Goal: Feedback & Contribution: Leave review/rating

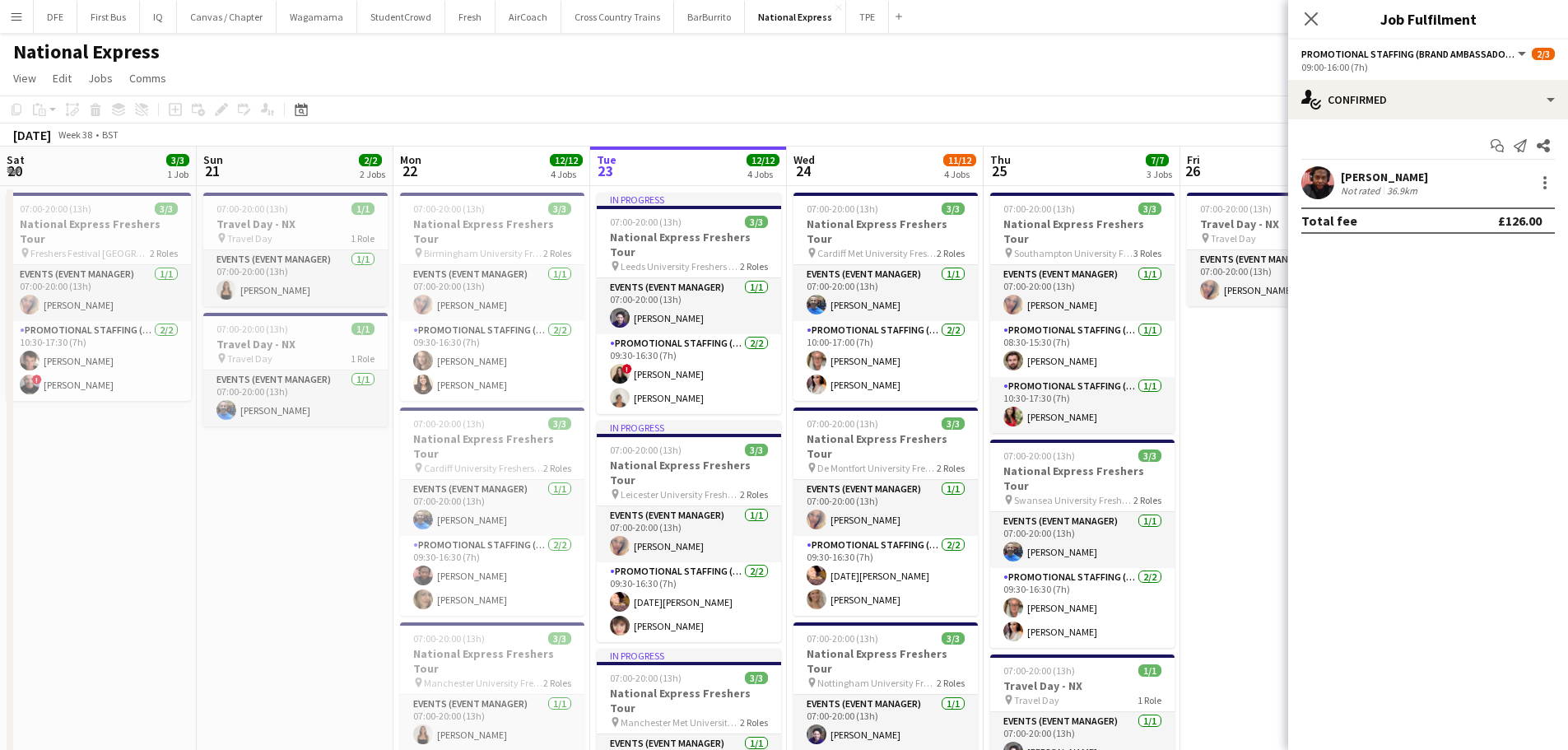
scroll to position [0, 386]
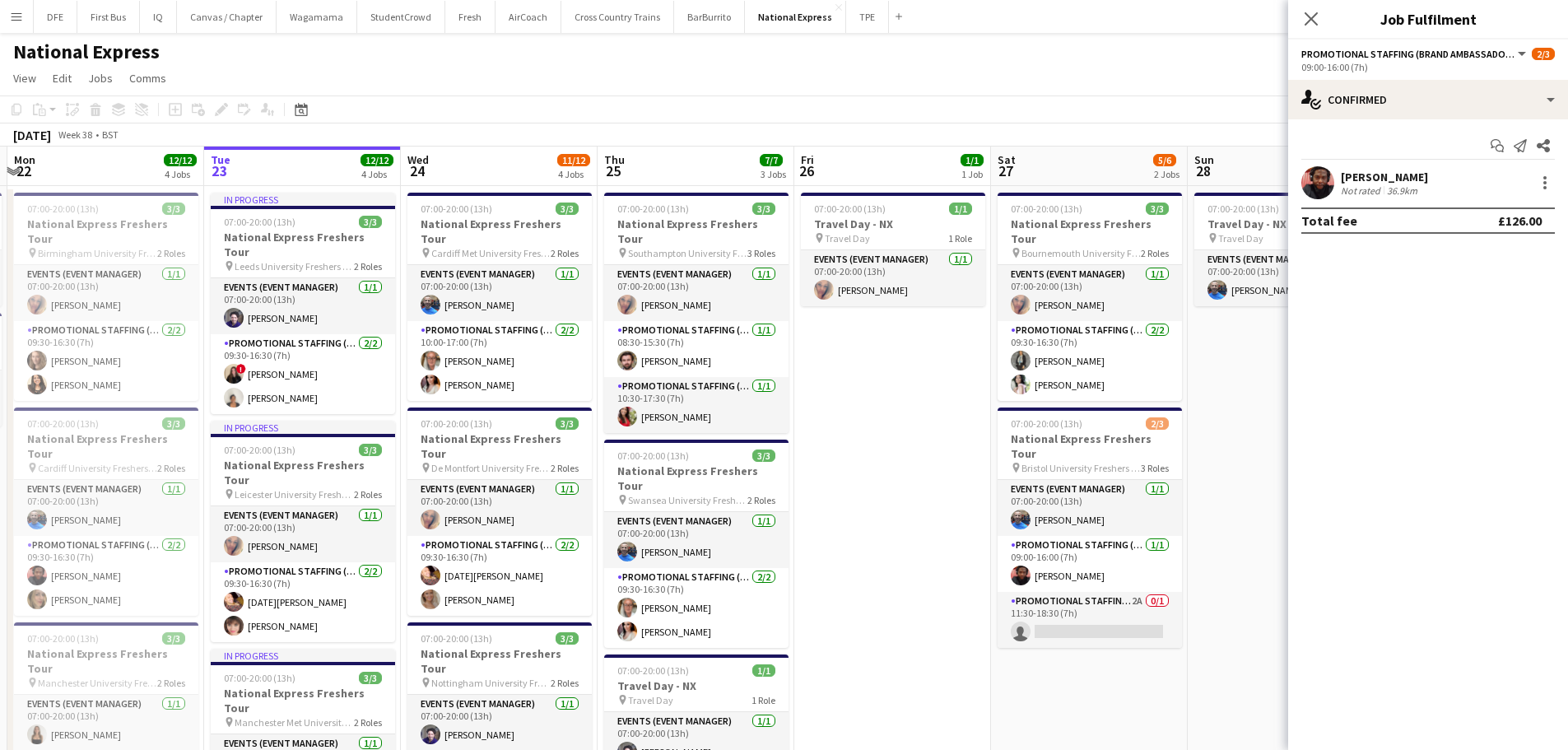
click at [8, 7] on button "Menu" at bounding box center [16, 16] width 33 height 33
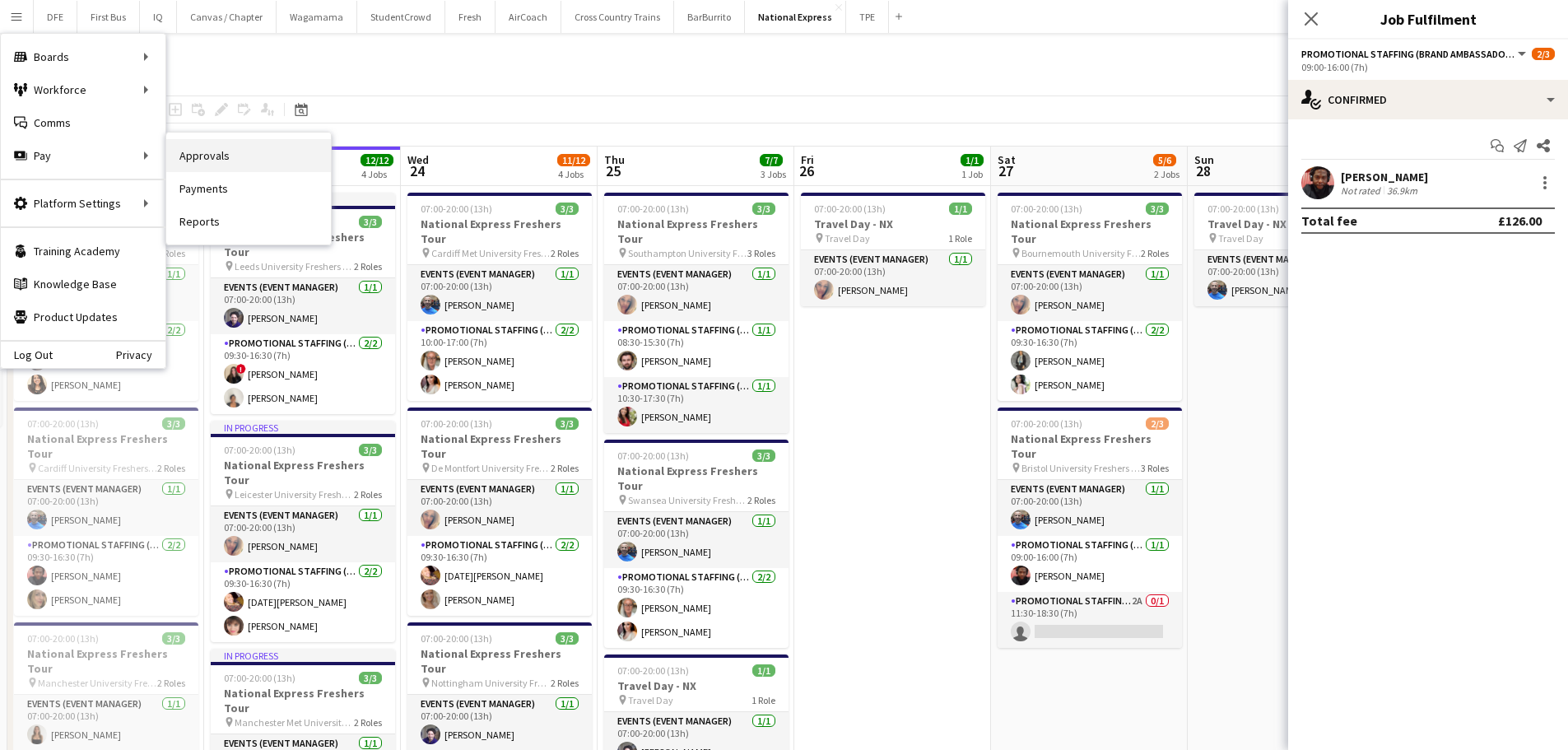
click at [195, 166] on link "Approvals" at bounding box center [249, 155] width 165 height 33
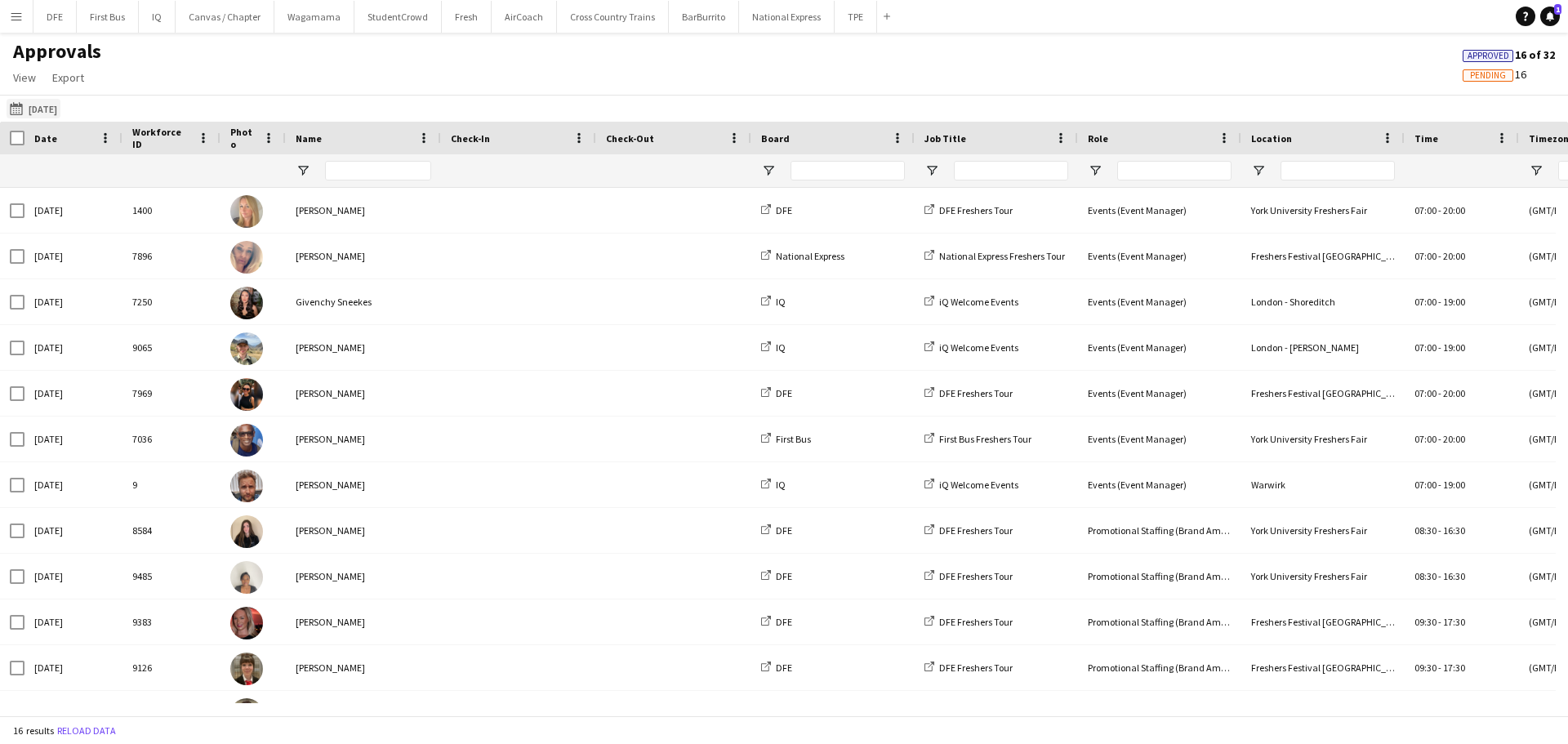
click at [43, 102] on button "20-09-2025 20-09-2025" at bounding box center [33, 109] width 54 height 19
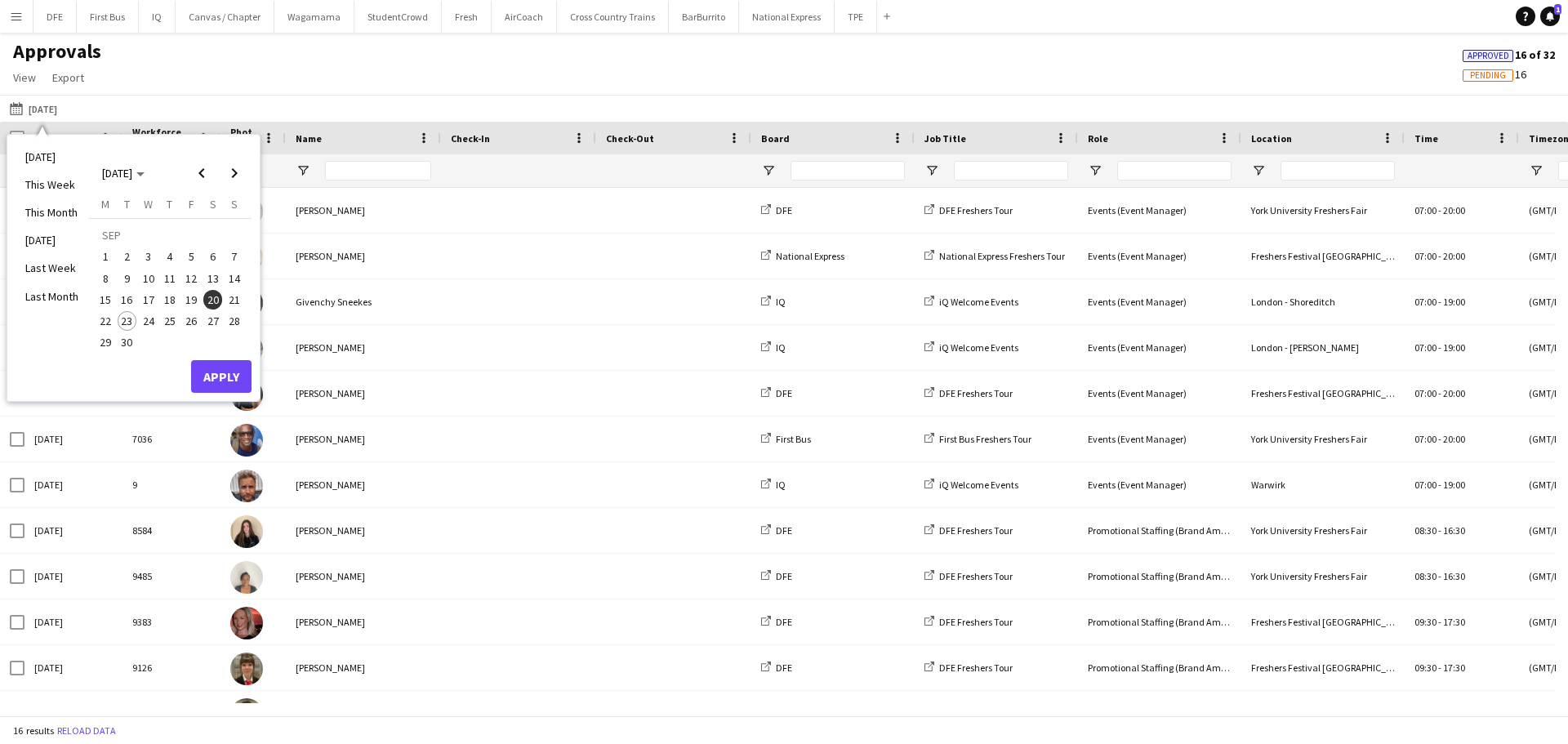
click at [110, 325] on span "22" at bounding box center [105, 321] width 19 height 19
click at [200, 376] on button "Apply" at bounding box center [221, 376] width 60 height 33
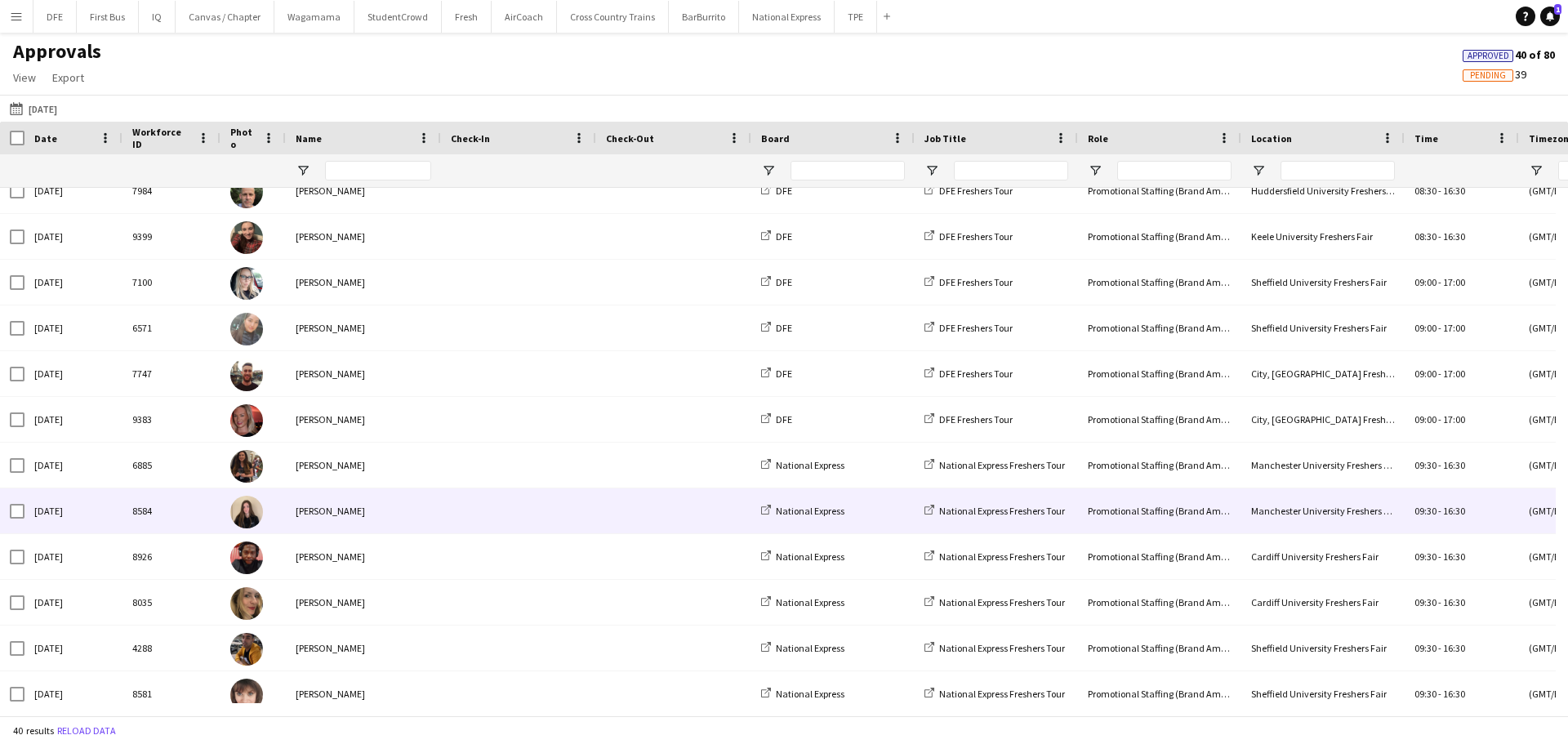
scroll to position [1097, 0]
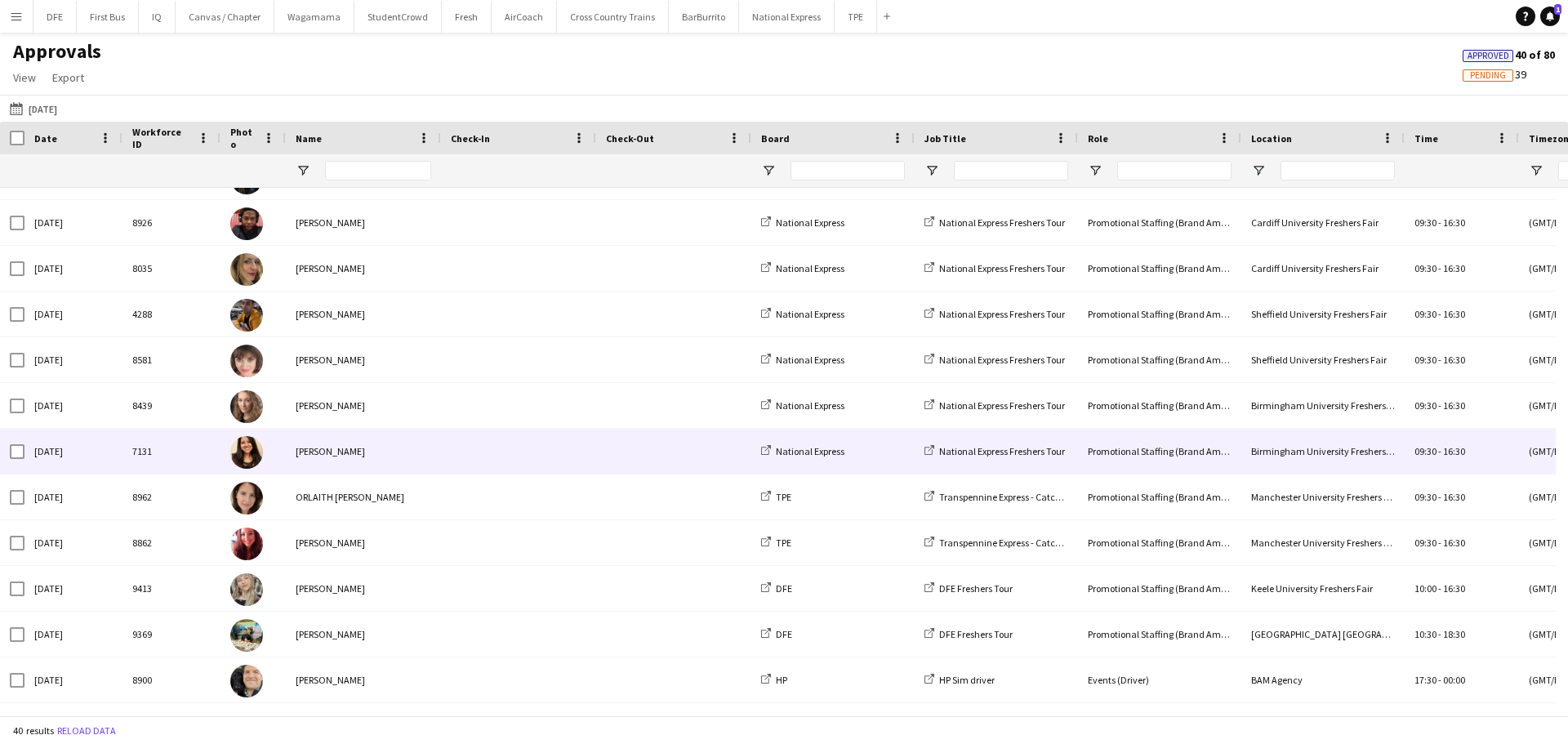
click at [536, 459] on span at bounding box center [518, 451] width 135 height 45
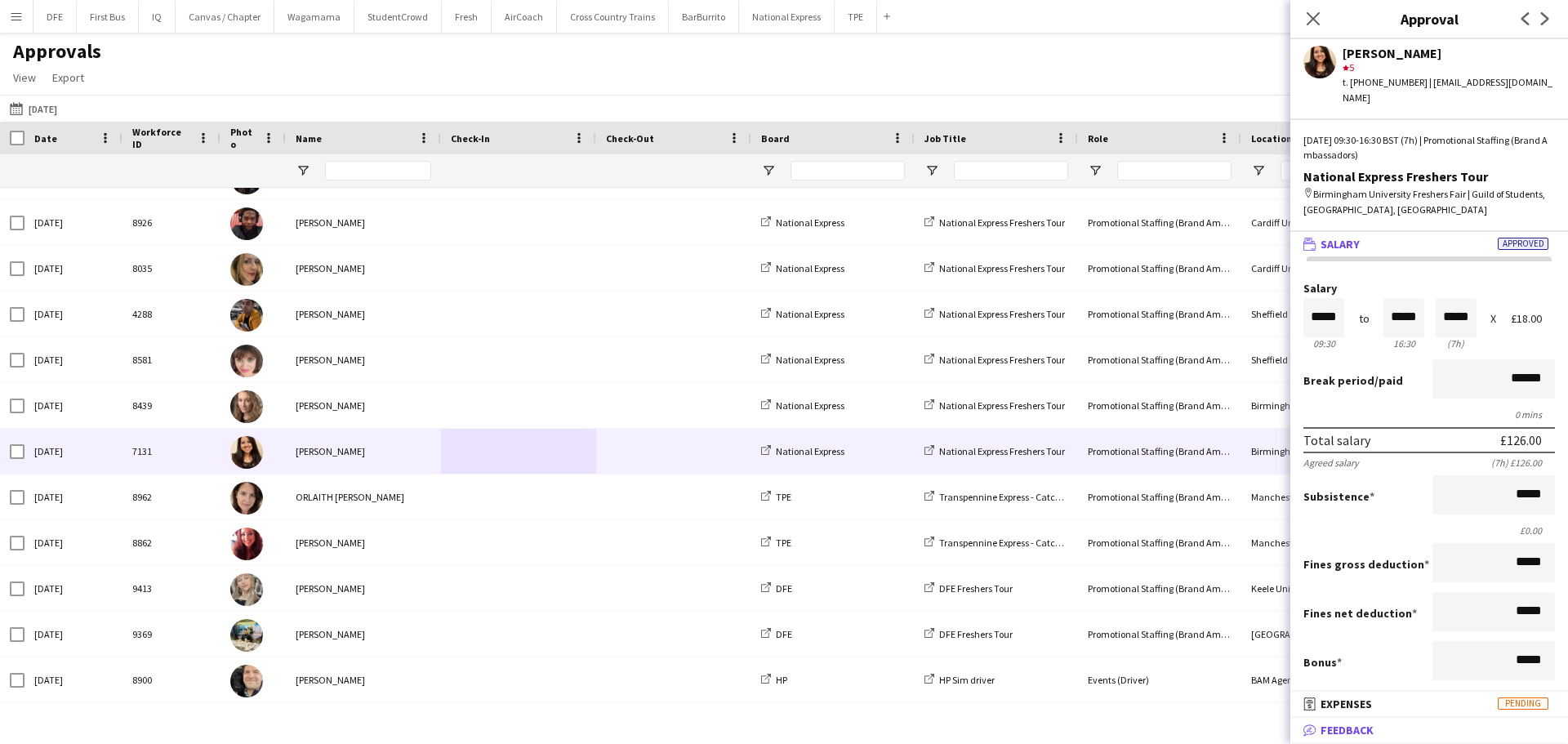
click at [1372, 729] on span "Feedback" at bounding box center [1347, 730] width 53 height 15
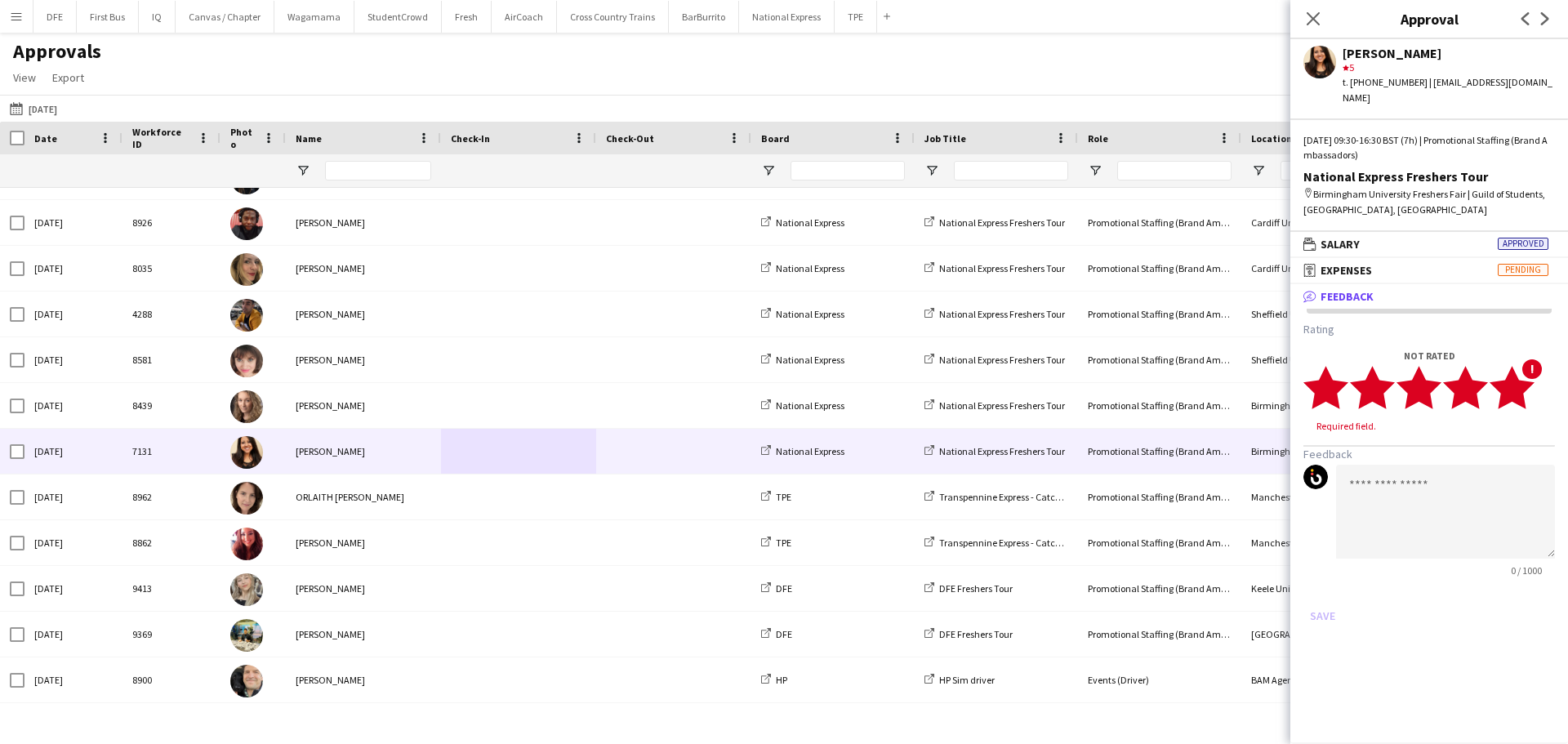
click at [1527, 372] on polygon at bounding box center [1511, 387] width 45 height 42
click at [1460, 484] on textarea at bounding box center [1446, 496] width 219 height 94
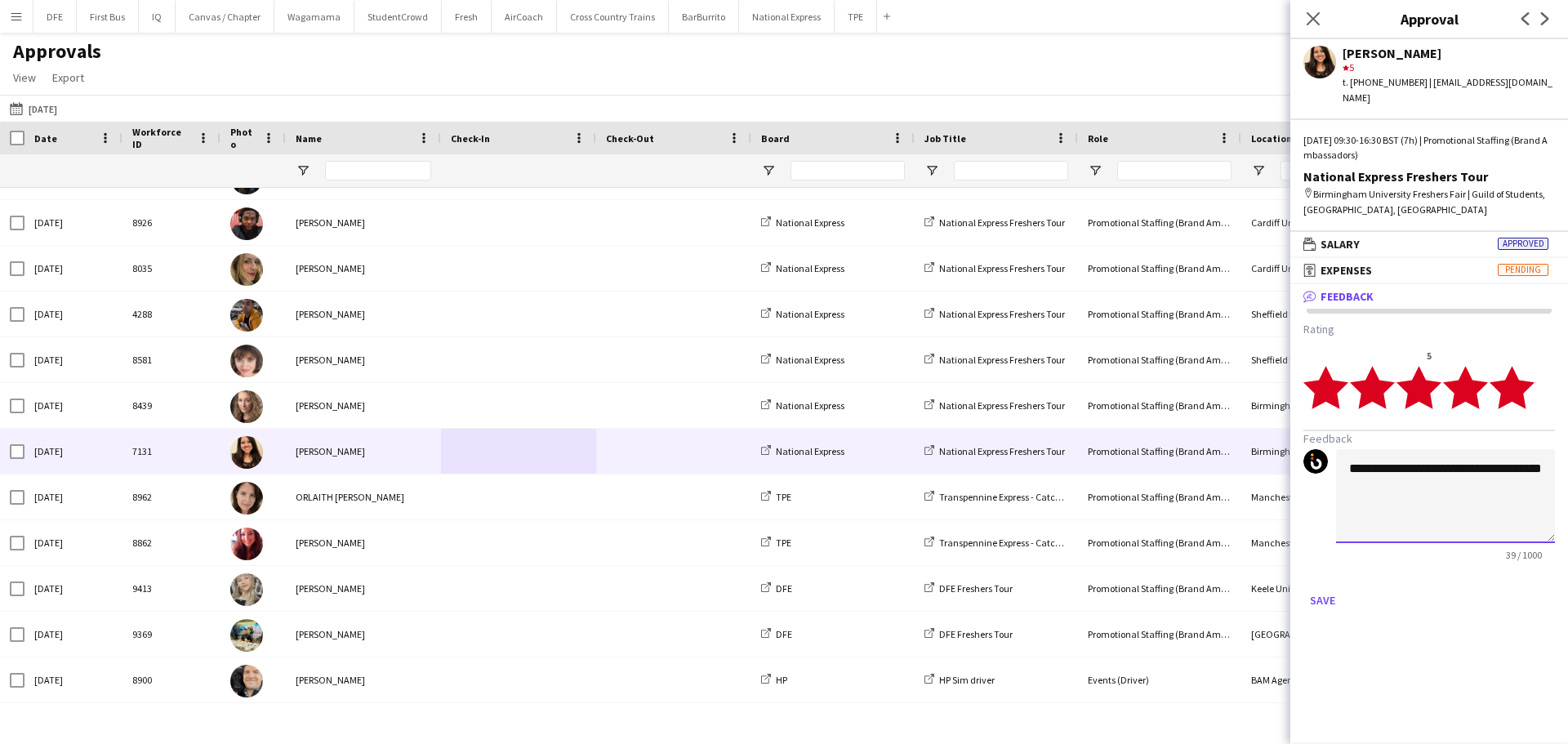
drag, startPoint x: 1540, startPoint y: 454, endPoint x: 1313, endPoint y: 442, distance: 227.3
click at [1313, 449] on div "**********" at bounding box center [1429, 505] width 252 height 112
click at [1424, 457] on textarea "**********" at bounding box center [1446, 496] width 219 height 94
drag, startPoint x: 1427, startPoint y: 456, endPoint x: 1297, endPoint y: 455, distance: 130.0
click at [1297, 455] on app-approvals-popin-feedback-tab "**********" at bounding box center [1429, 467] width 278 height 292
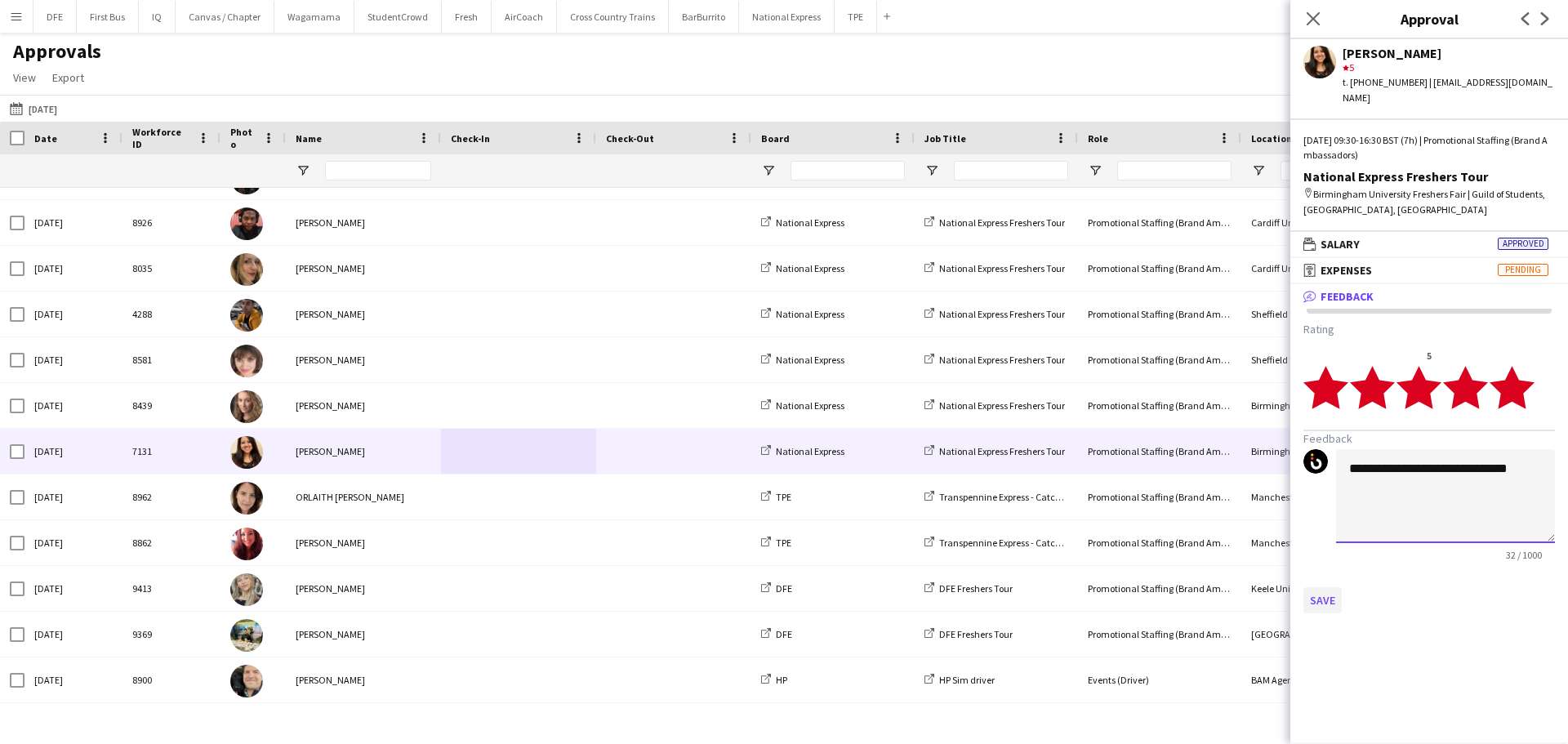
type textarea "**********"
click at [1319, 590] on button "Save" at bounding box center [1322, 600] width 38 height 27
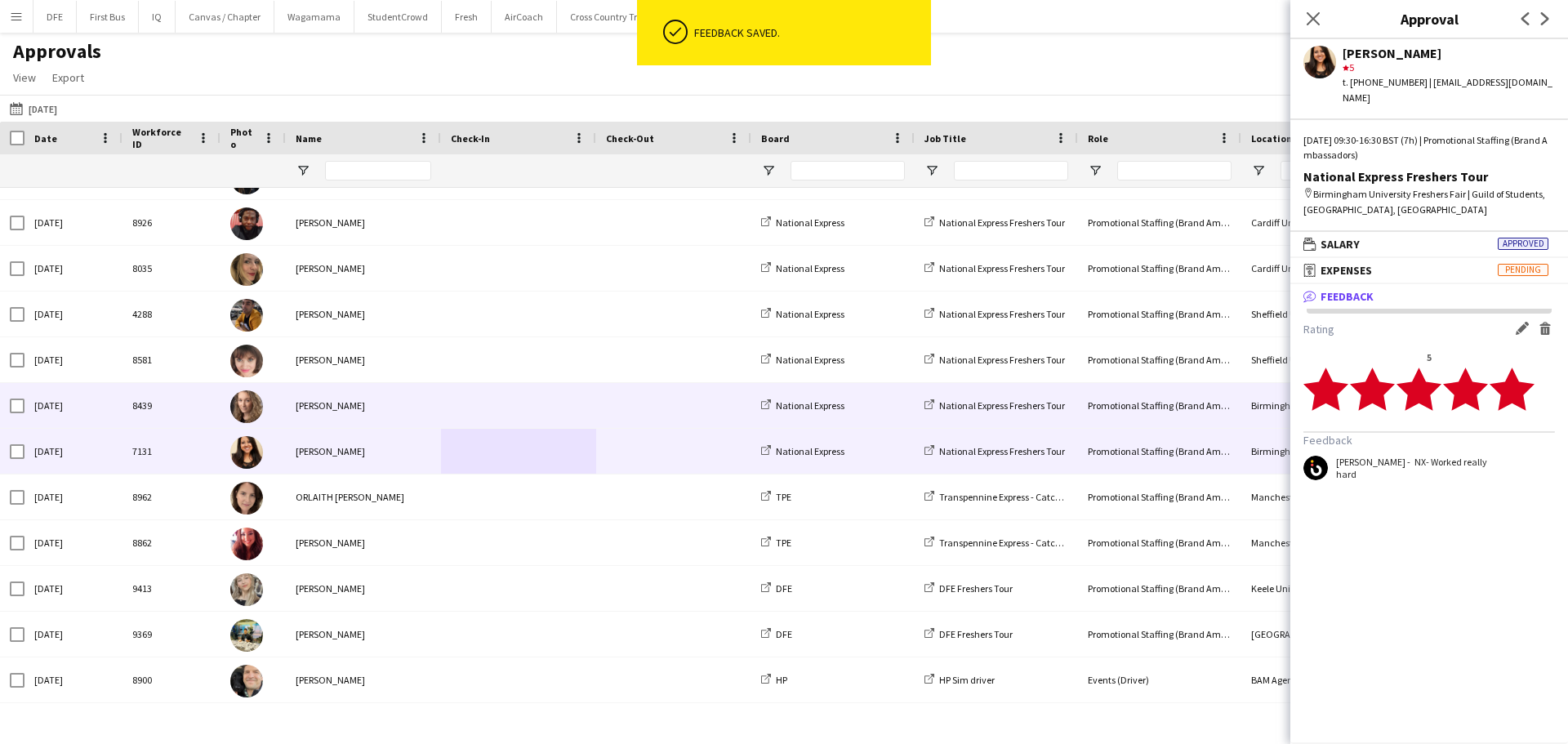
click at [369, 417] on div "Crystal Parkes" at bounding box center [363, 405] width 156 height 45
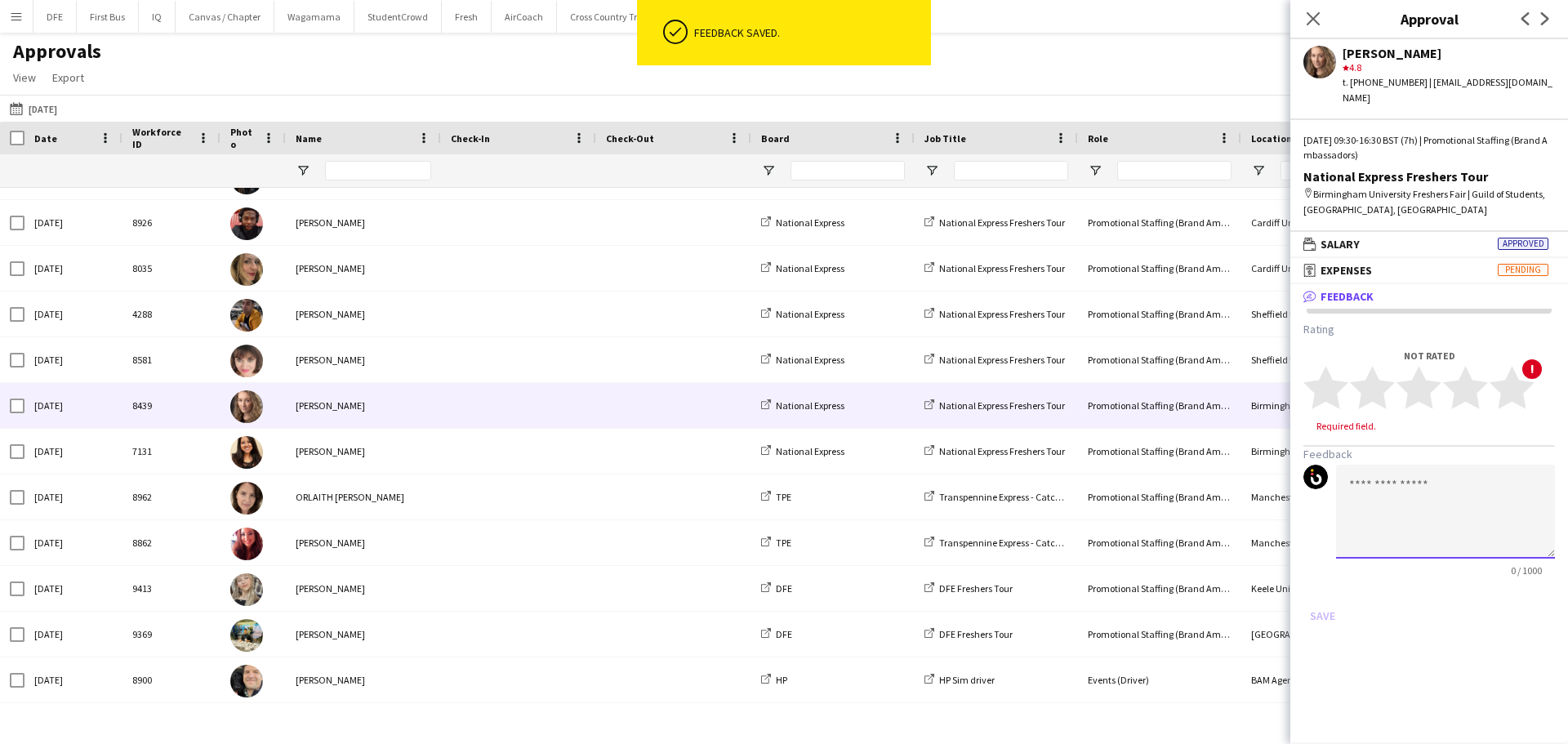
click at [1403, 491] on textarea at bounding box center [1446, 512] width 219 height 94
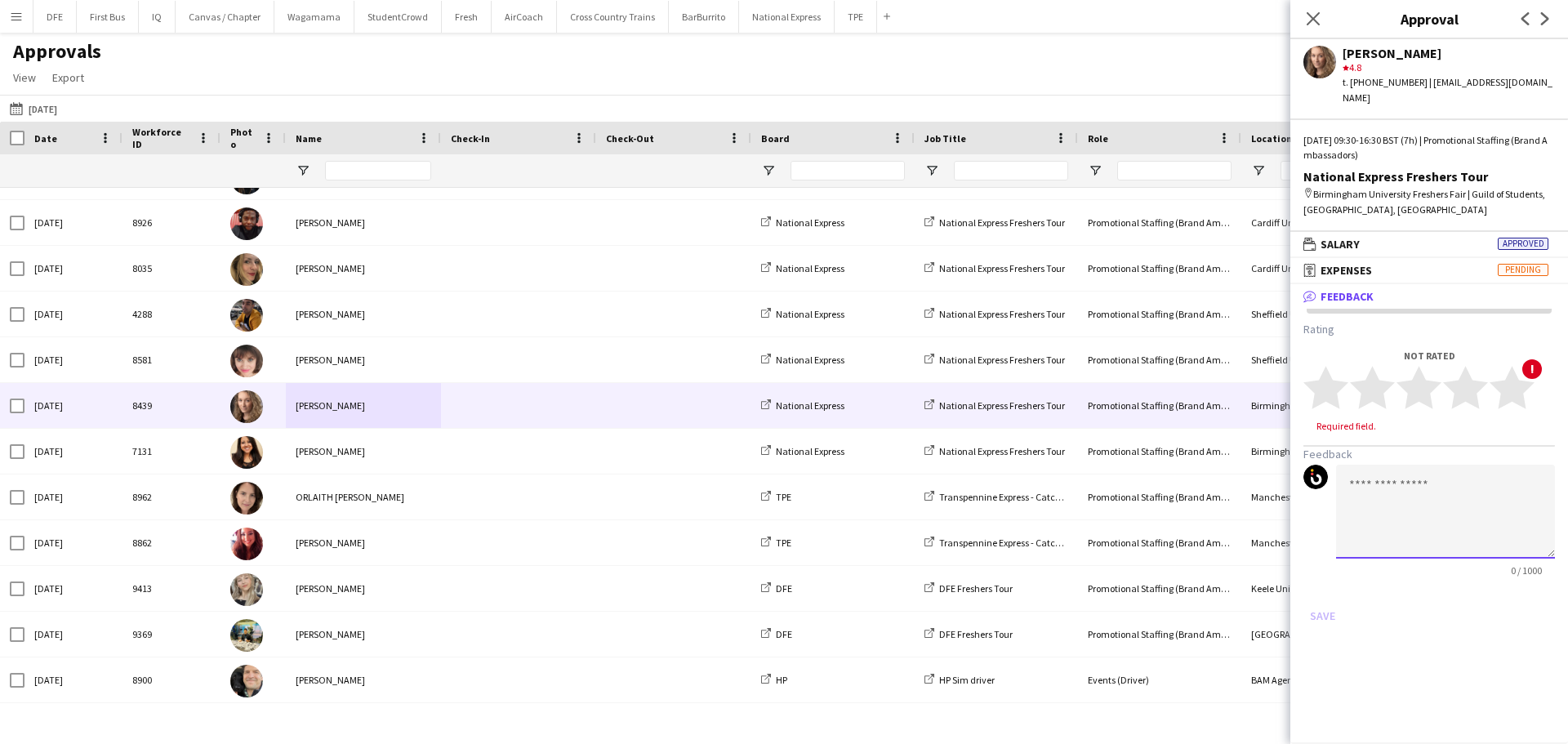
paste textarea "**********"
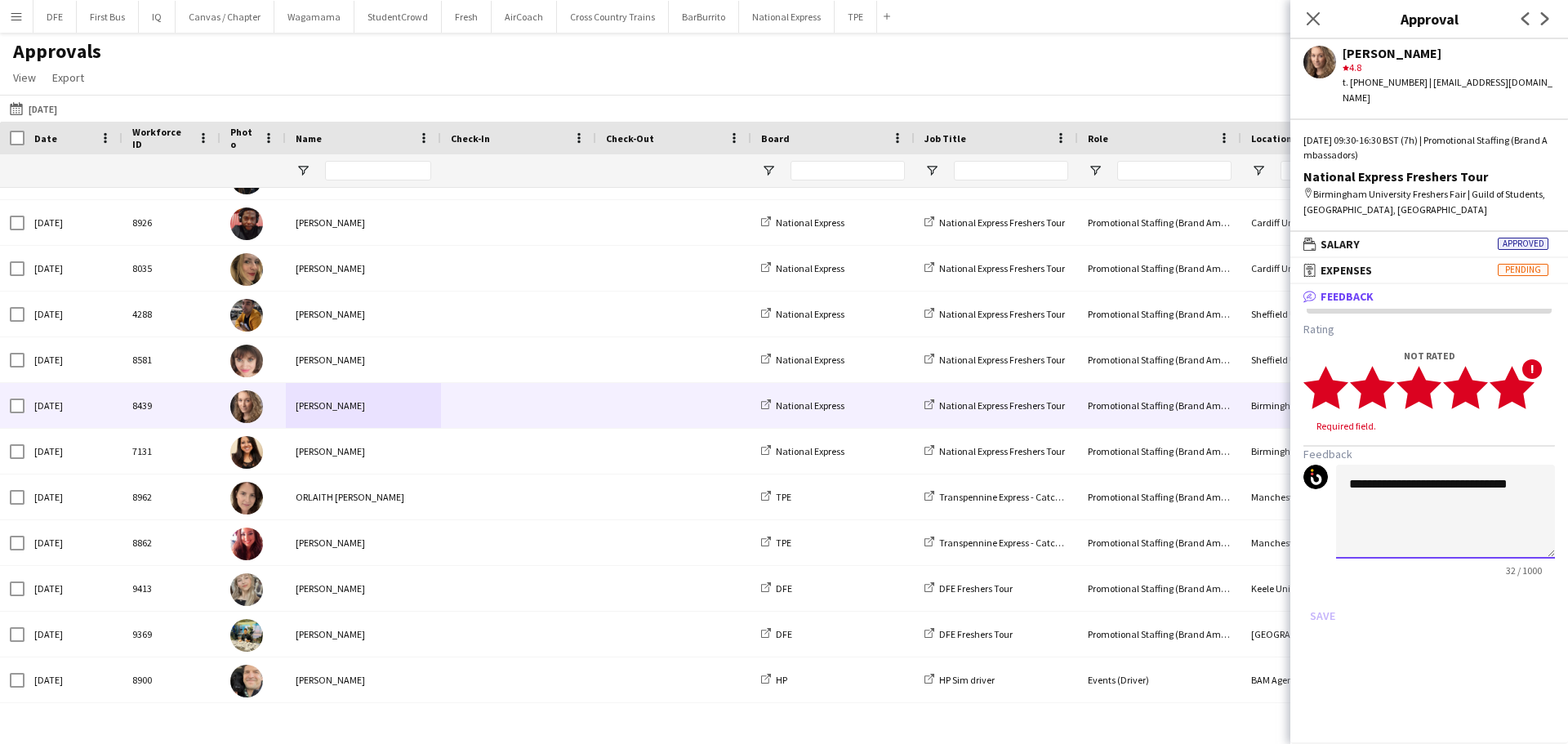
type textarea "**********"
click at [1525, 376] on polygon at bounding box center [1511, 387] width 45 height 42
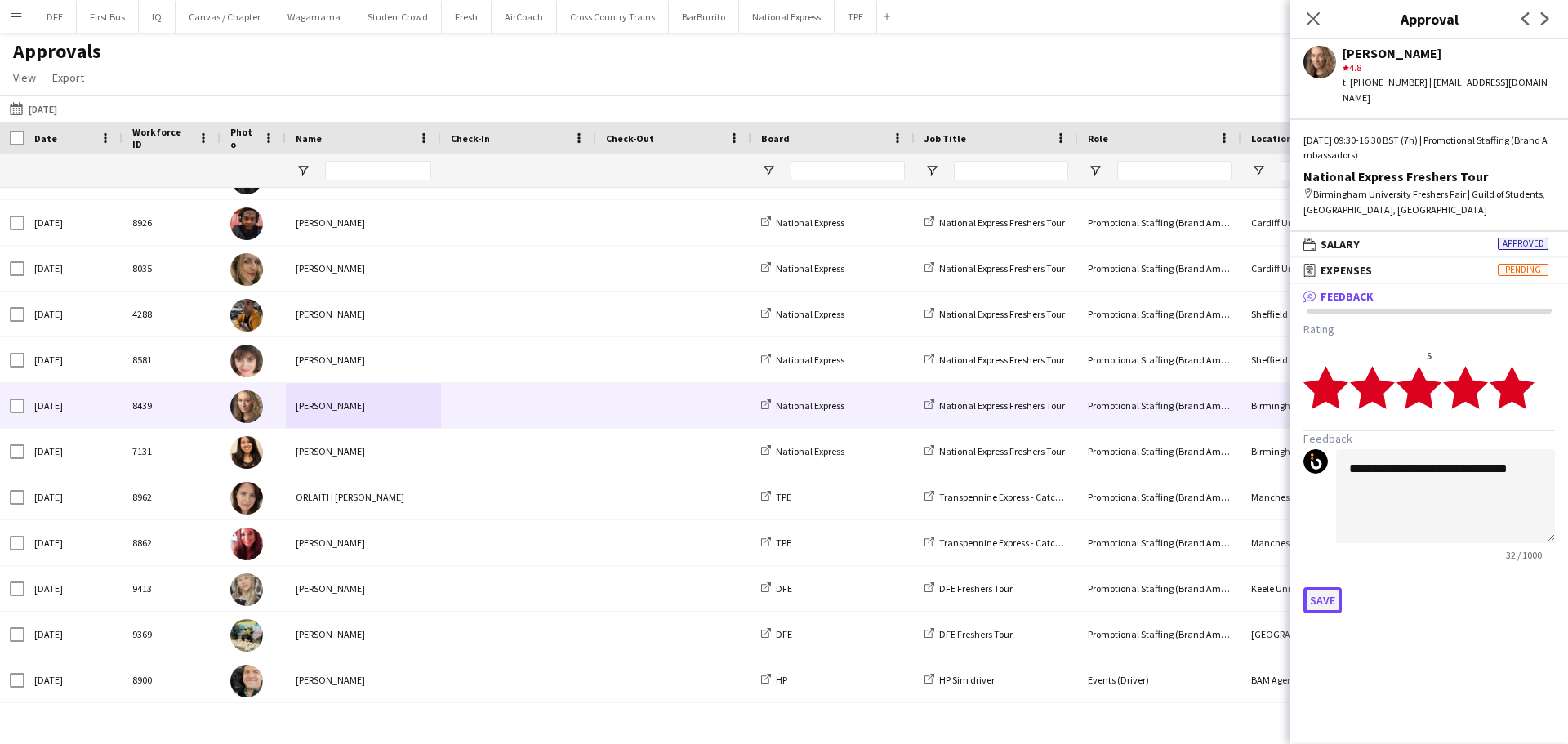
click at [1323, 587] on button "Save" at bounding box center [1322, 600] width 38 height 27
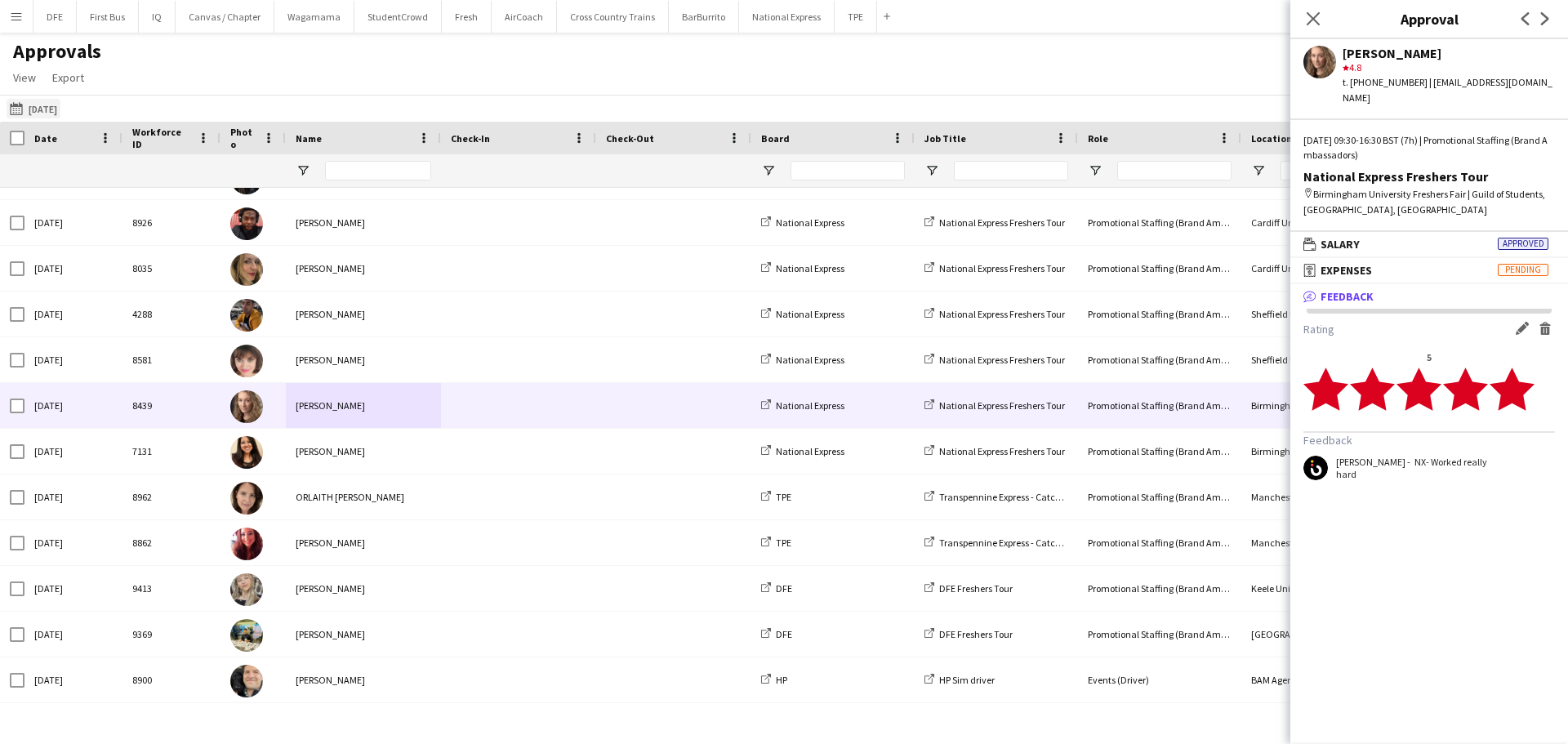
click at [54, 114] on button "20-09-2025 Yesterday" at bounding box center [33, 109] width 54 height 19
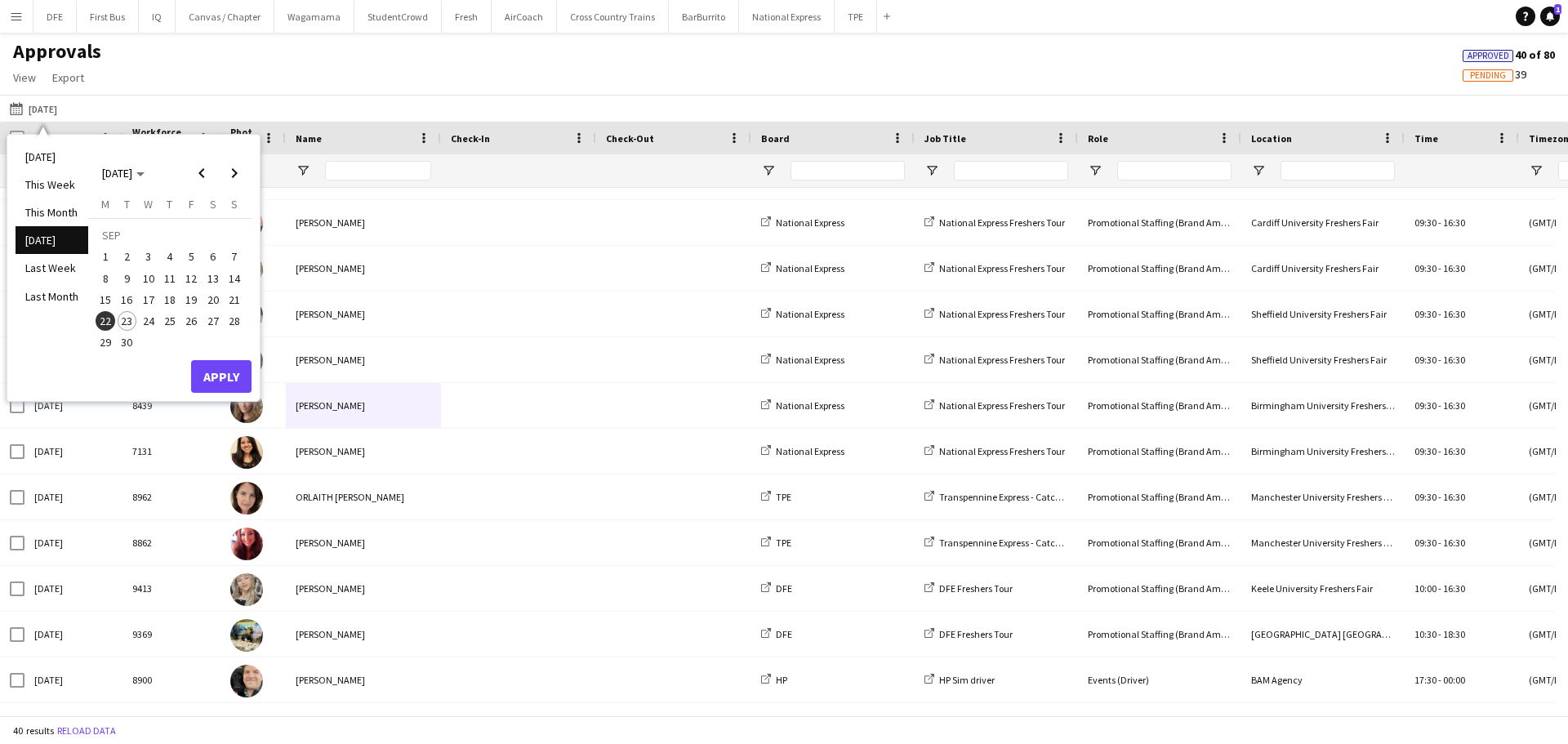
click at [208, 301] on span "20" at bounding box center [213, 300] width 19 height 19
click at [232, 370] on button "Apply" at bounding box center [221, 376] width 60 height 33
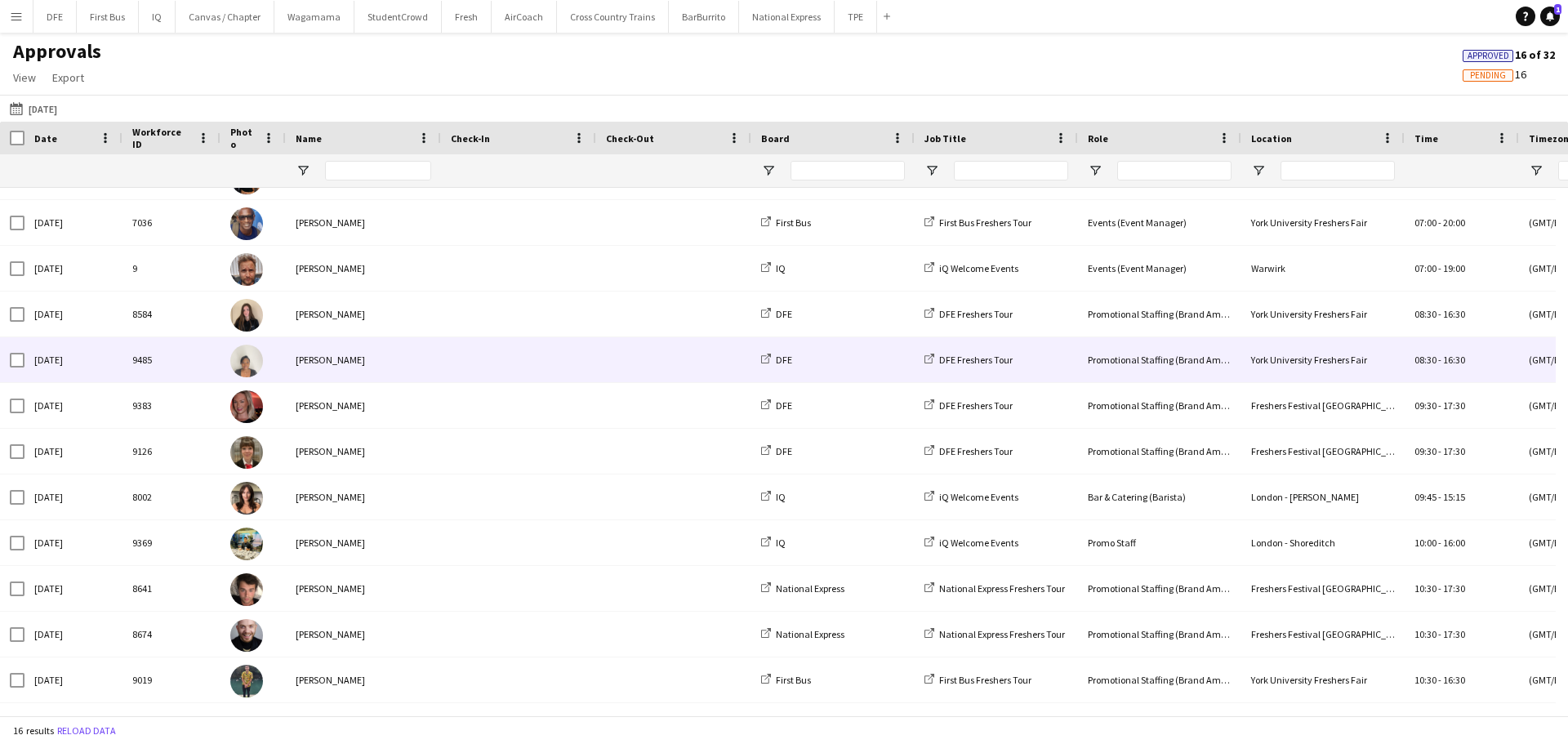
scroll to position [216, 0]
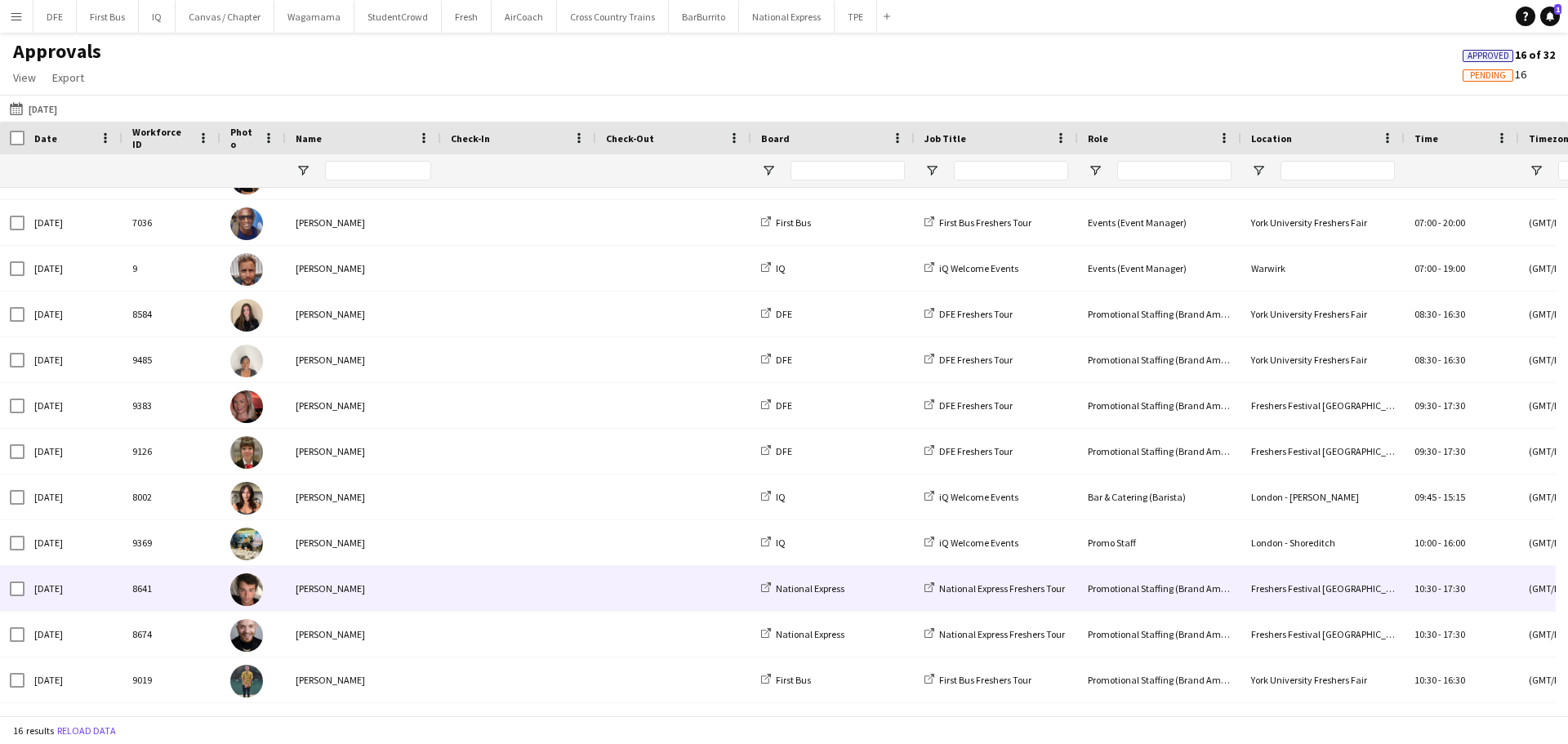
click at [324, 601] on div "Sebastian Hill" at bounding box center [363, 588] width 156 height 45
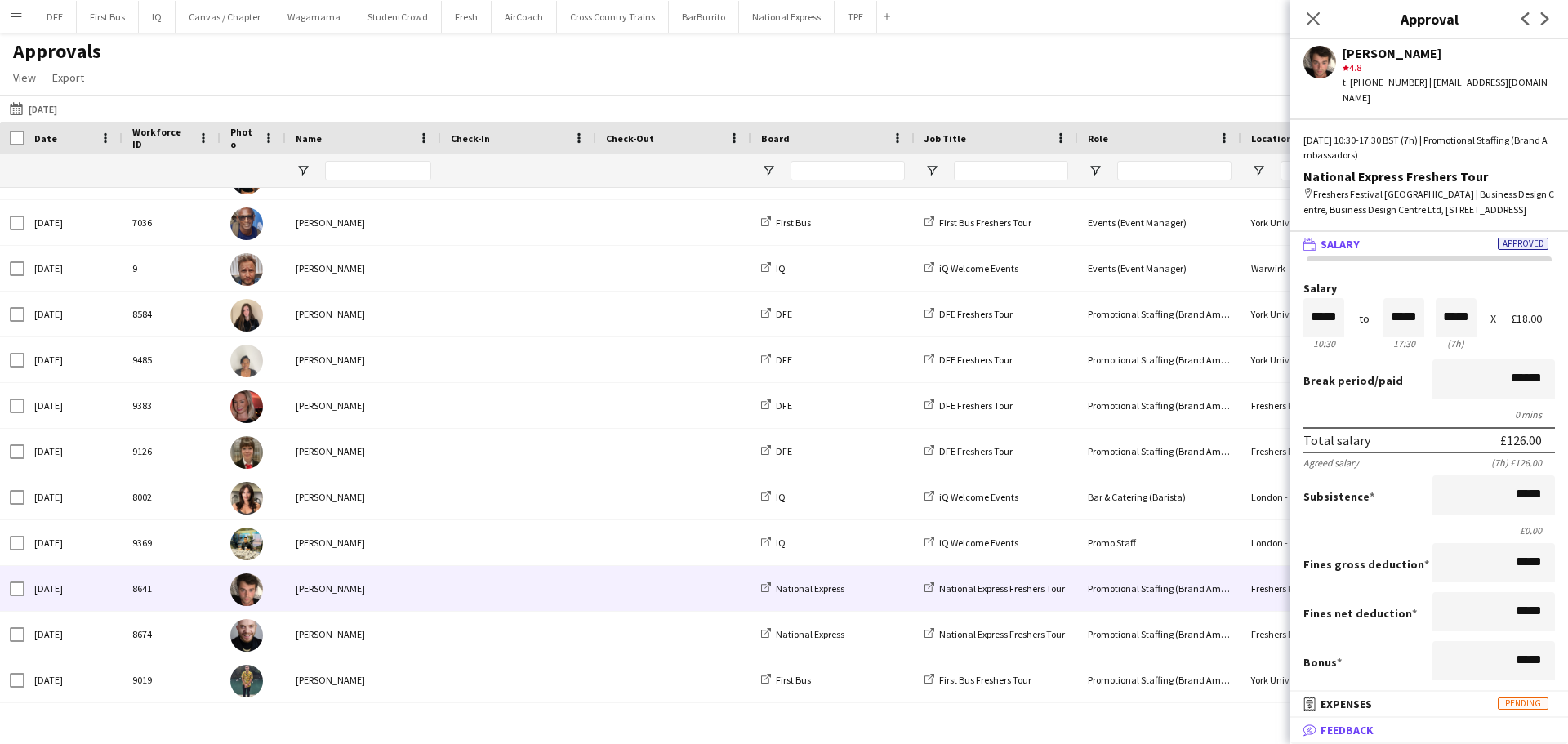
click at [1343, 724] on span "Feedback" at bounding box center [1347, 730] width 53 height 15
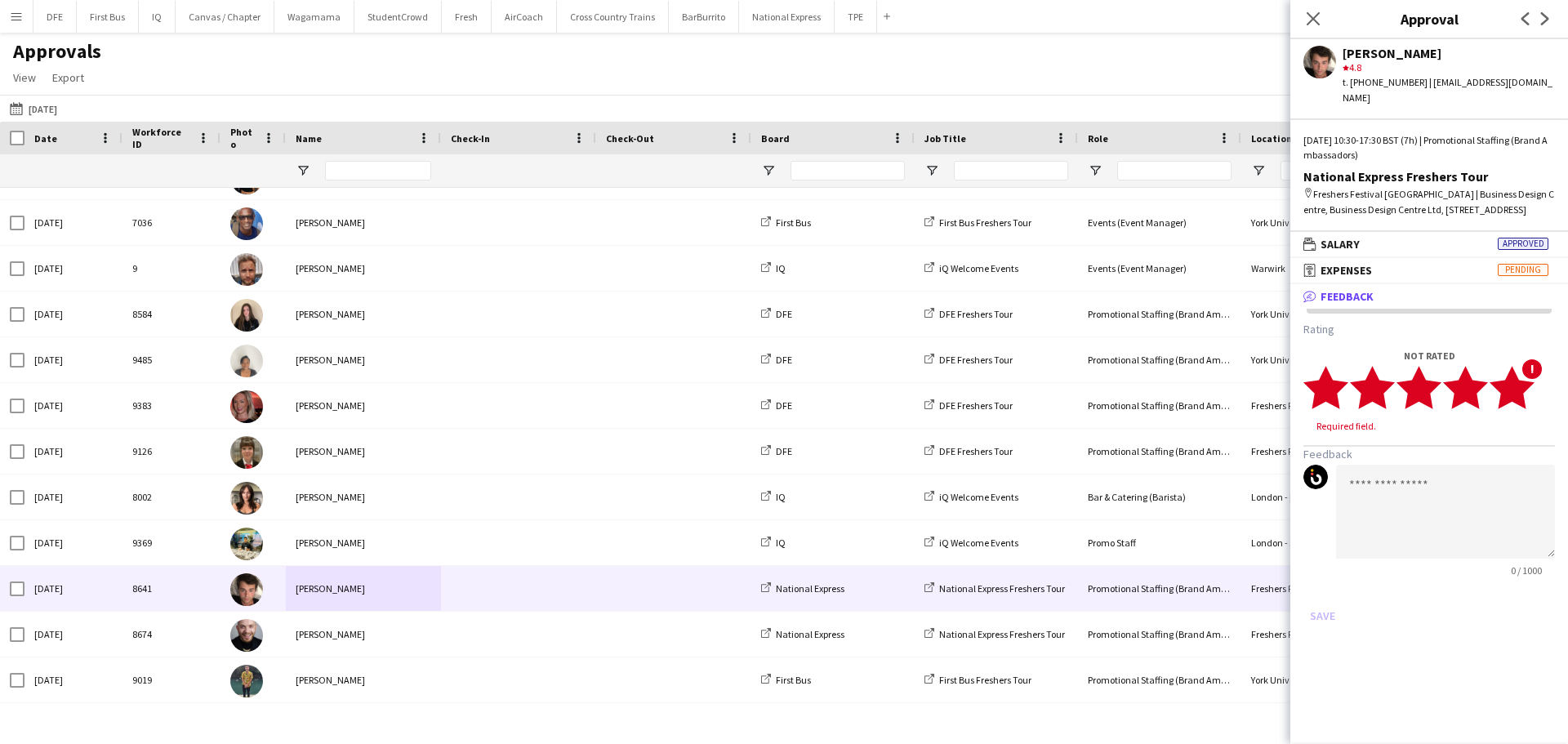
click at [1526, 380] on icon "star" at bounding box center [1511, 387] width 45 height 45
click at [1417, 477] on textarea at bounding box center [1446, 496] width 219 height 94
paste textarea "**********"
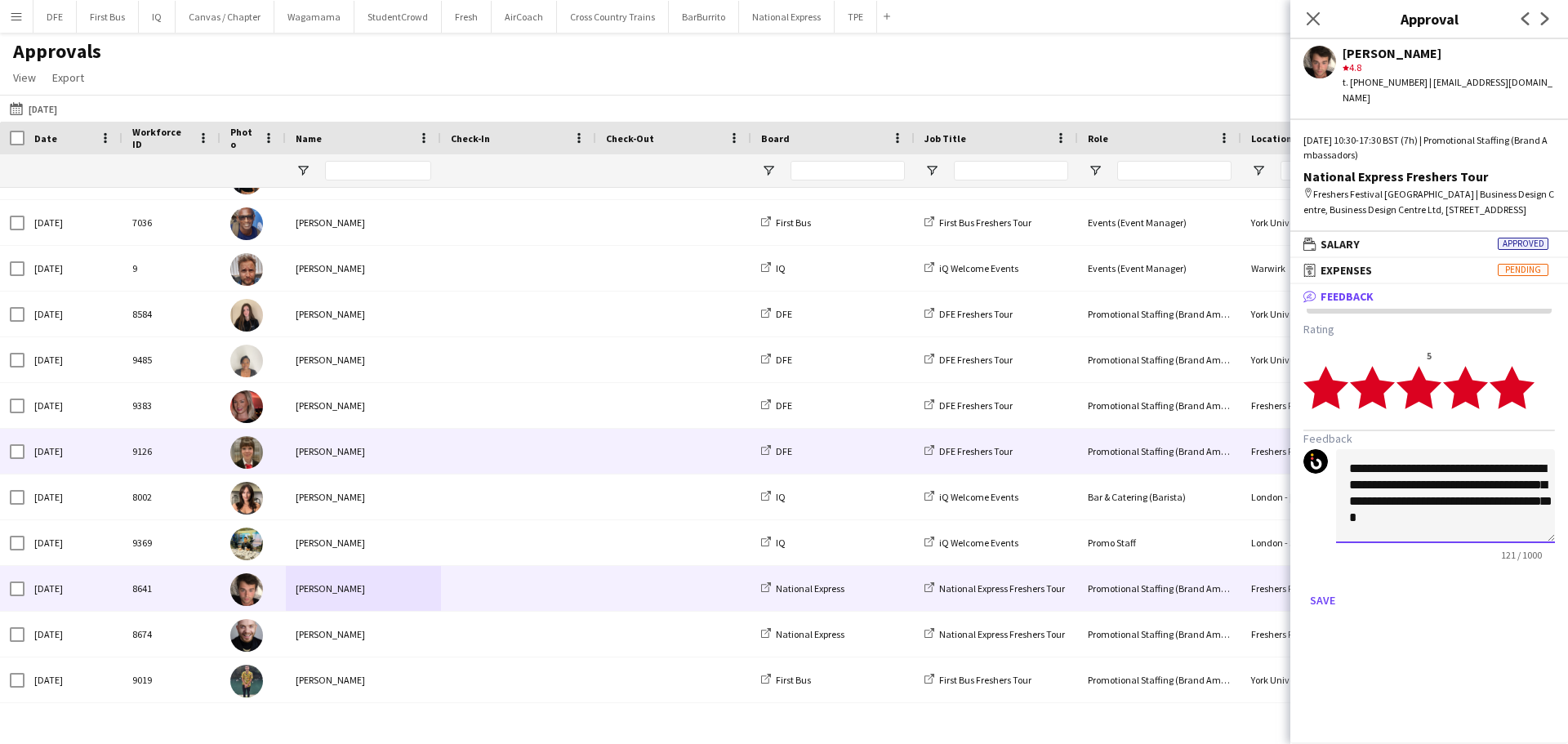
drag, startPoint x: 1453, startPoint y: 514, endPoint x: 1284, endPoint y: 429, distance: 189.2
click at [1284, 429] on body "Menu Boards Boards Boards All jobs Status Workforce Workforce My Workforce Recr…" at bounding box center [784, 372] width 1568 height 744
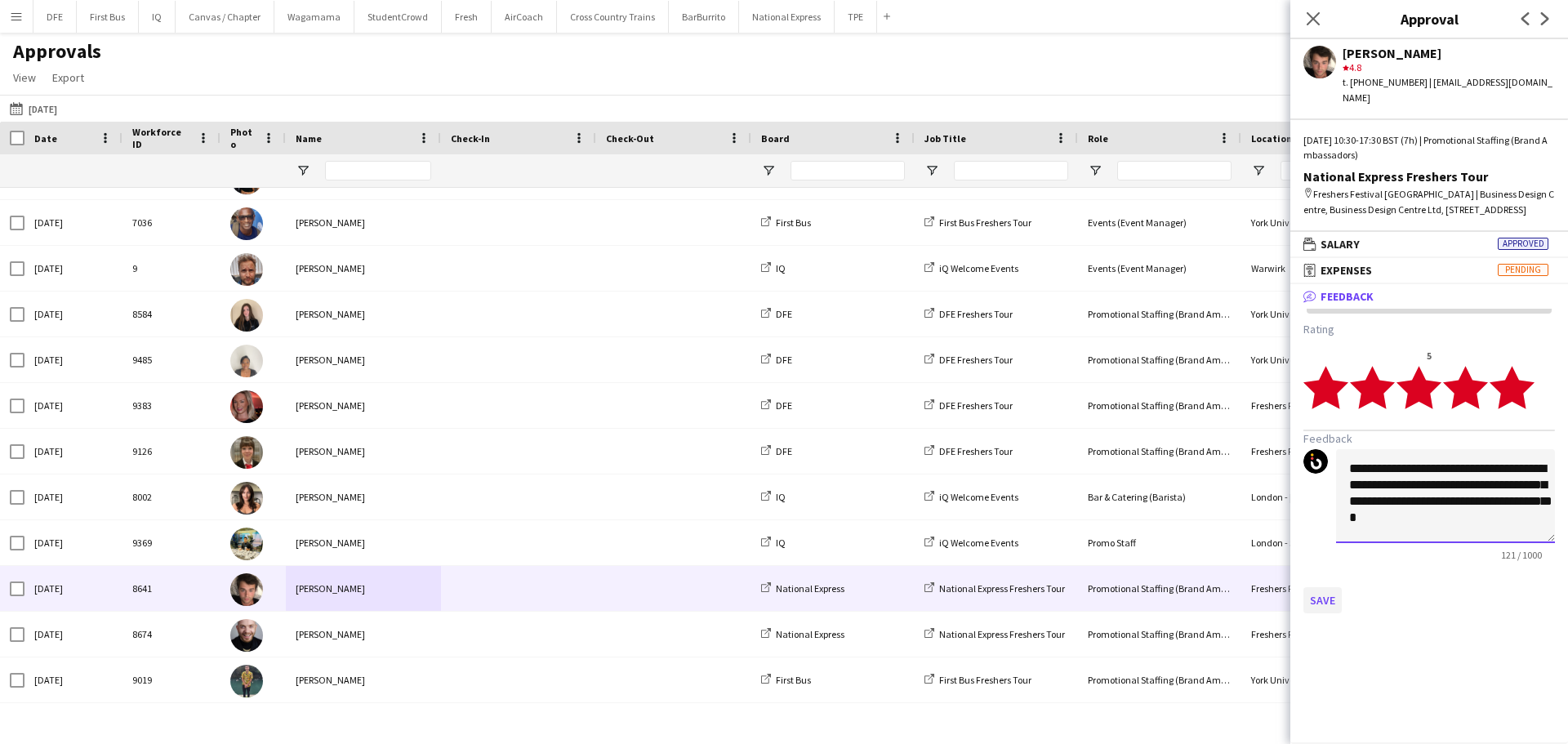
type textarea "**********"
click at [1331, 587] on button "Save" at bounding box center [1322, 600] width 38 height 27
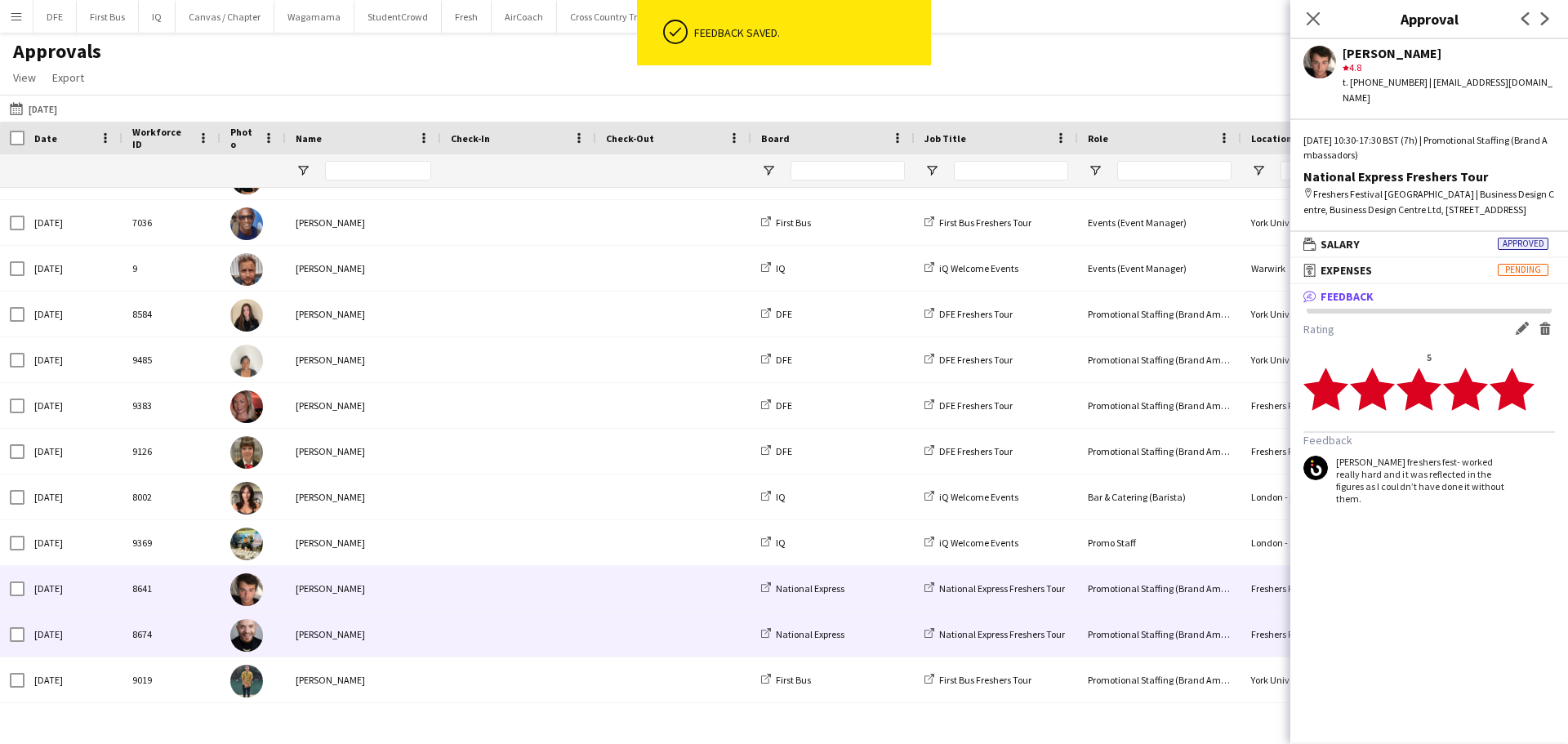
click at [387, 641] on div "Alexandru Silaghi" at bounding box center [363, 634] width 156 height 45
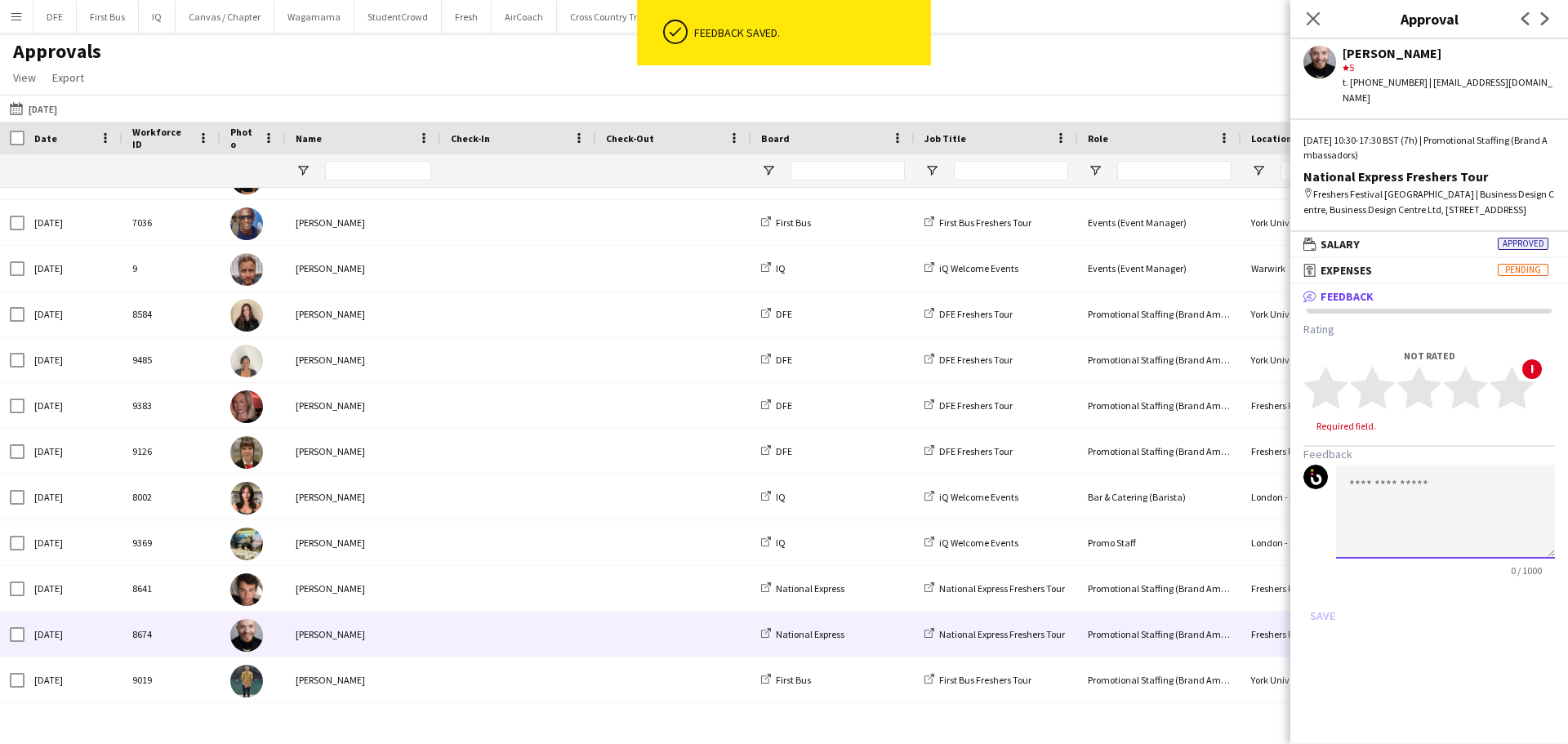
click at [1383, 465] on textarea at bounding box center [1446, 512] width 219 height 94
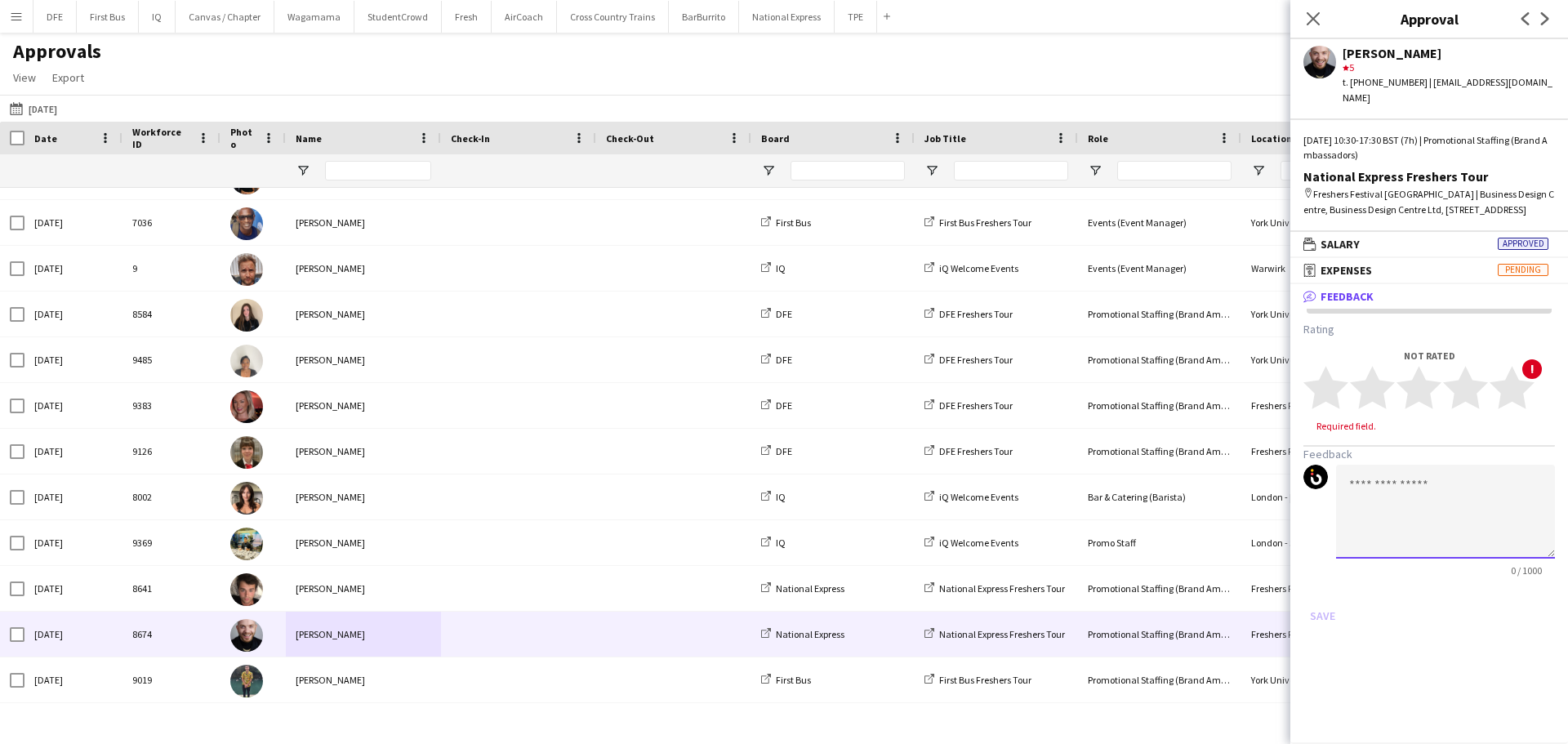
paste textarea "**********"
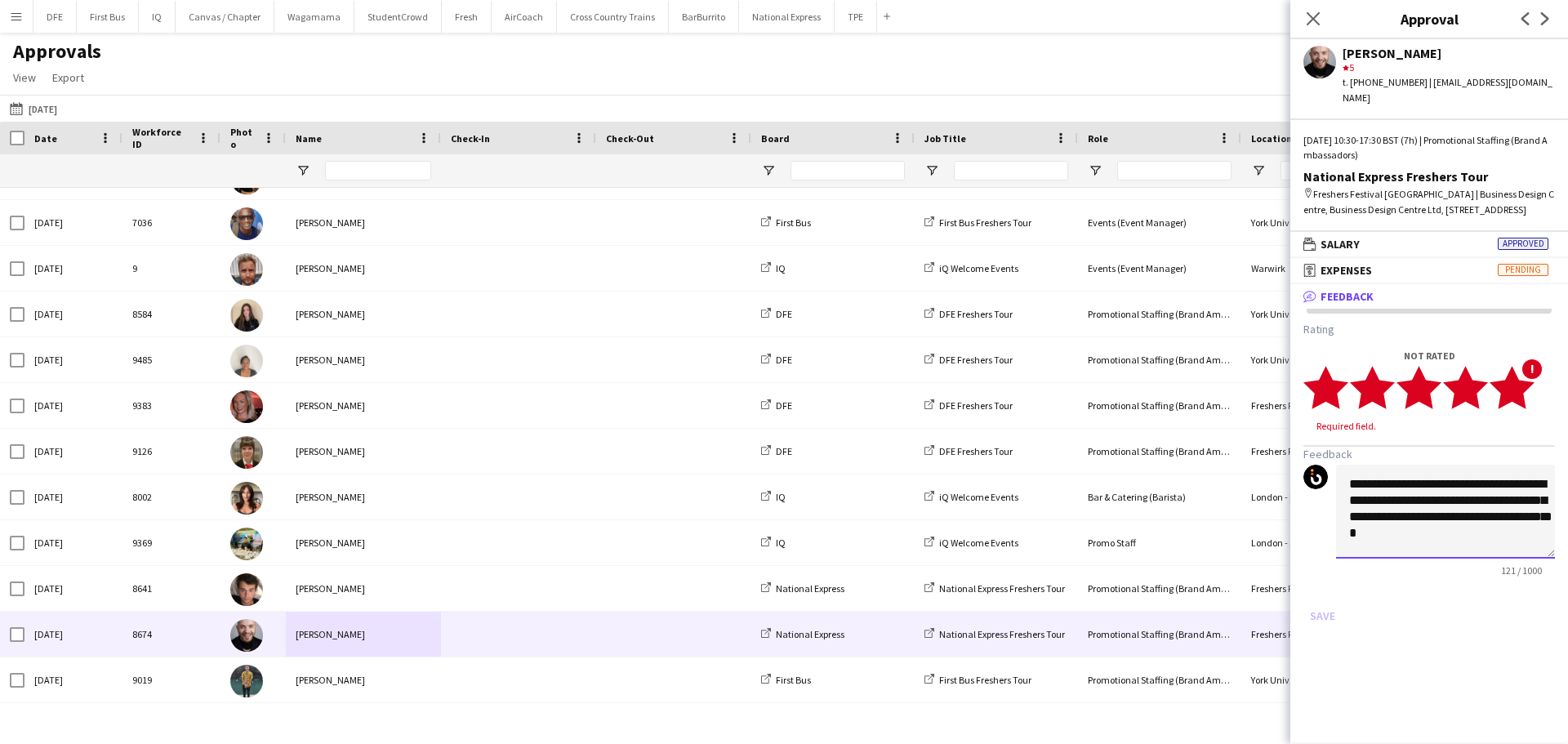
type textarea "**********"
click at [1527, 377] on icon "star" at bounding box center [1511, 387] width 45 height 45
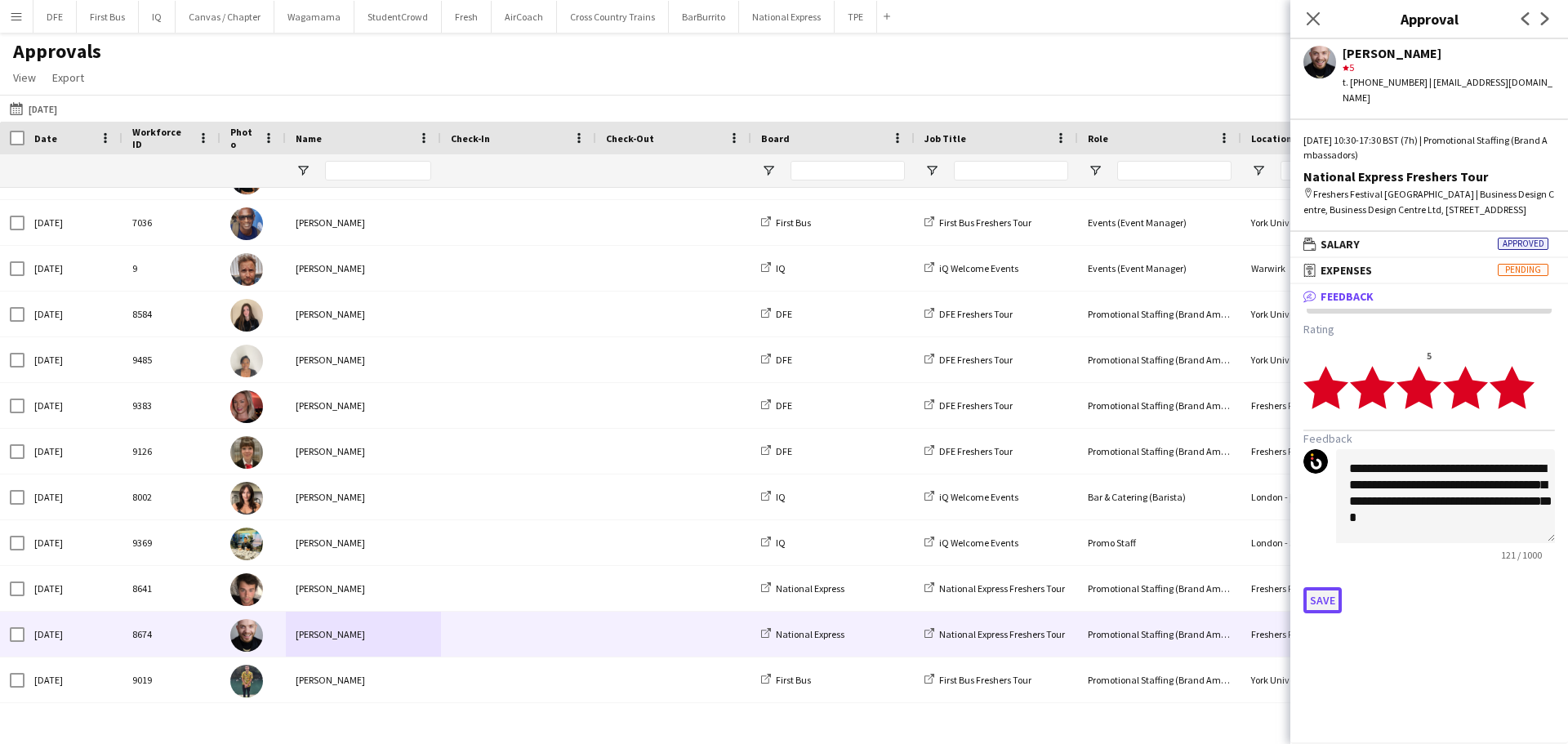
click at [1331, 587] on button "Save" at bounding box center [1322, 600] width 38 height 27
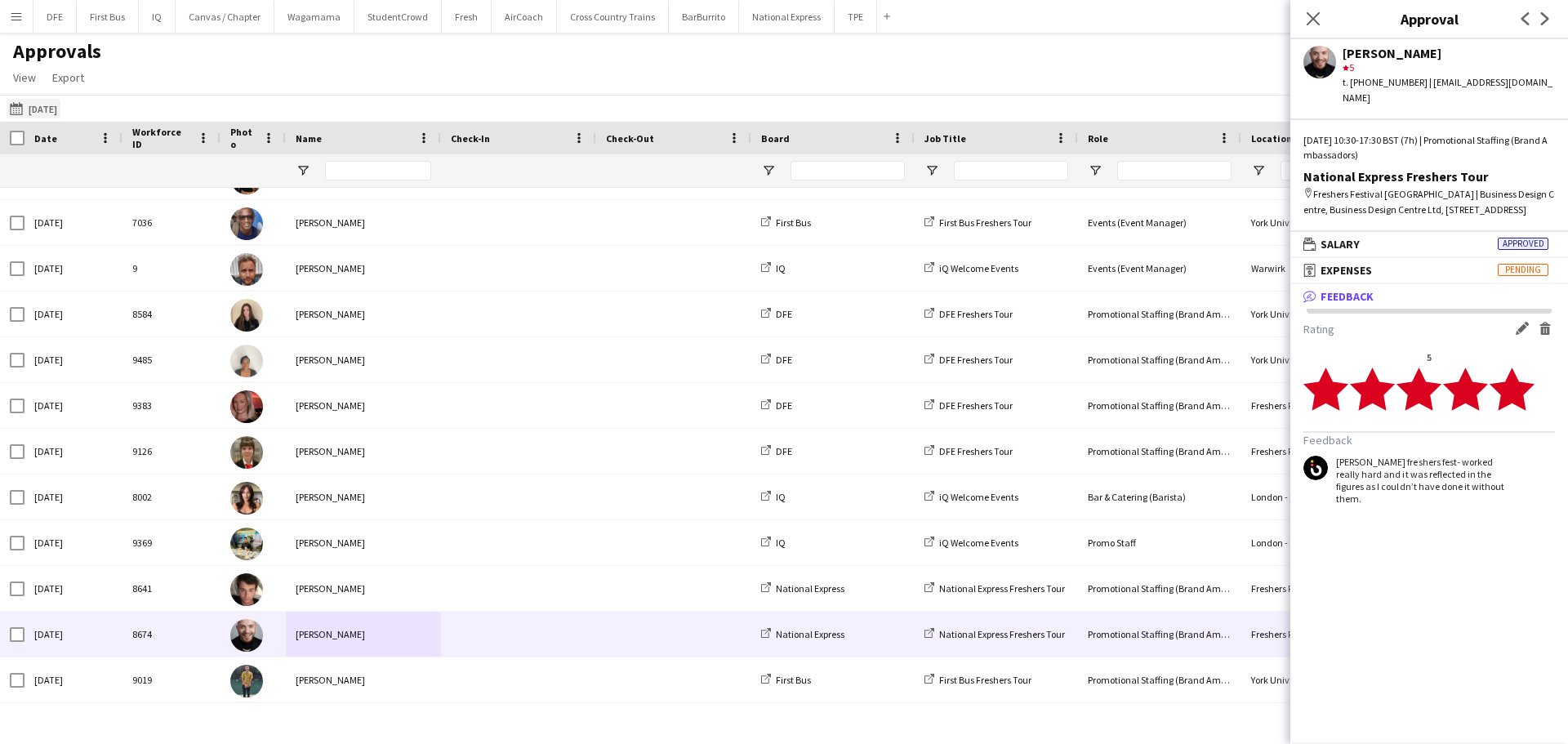
click at [60, 111] on button "20-09-2025 20-09-2025" at bounding box center [33, 109] width 54 height 19
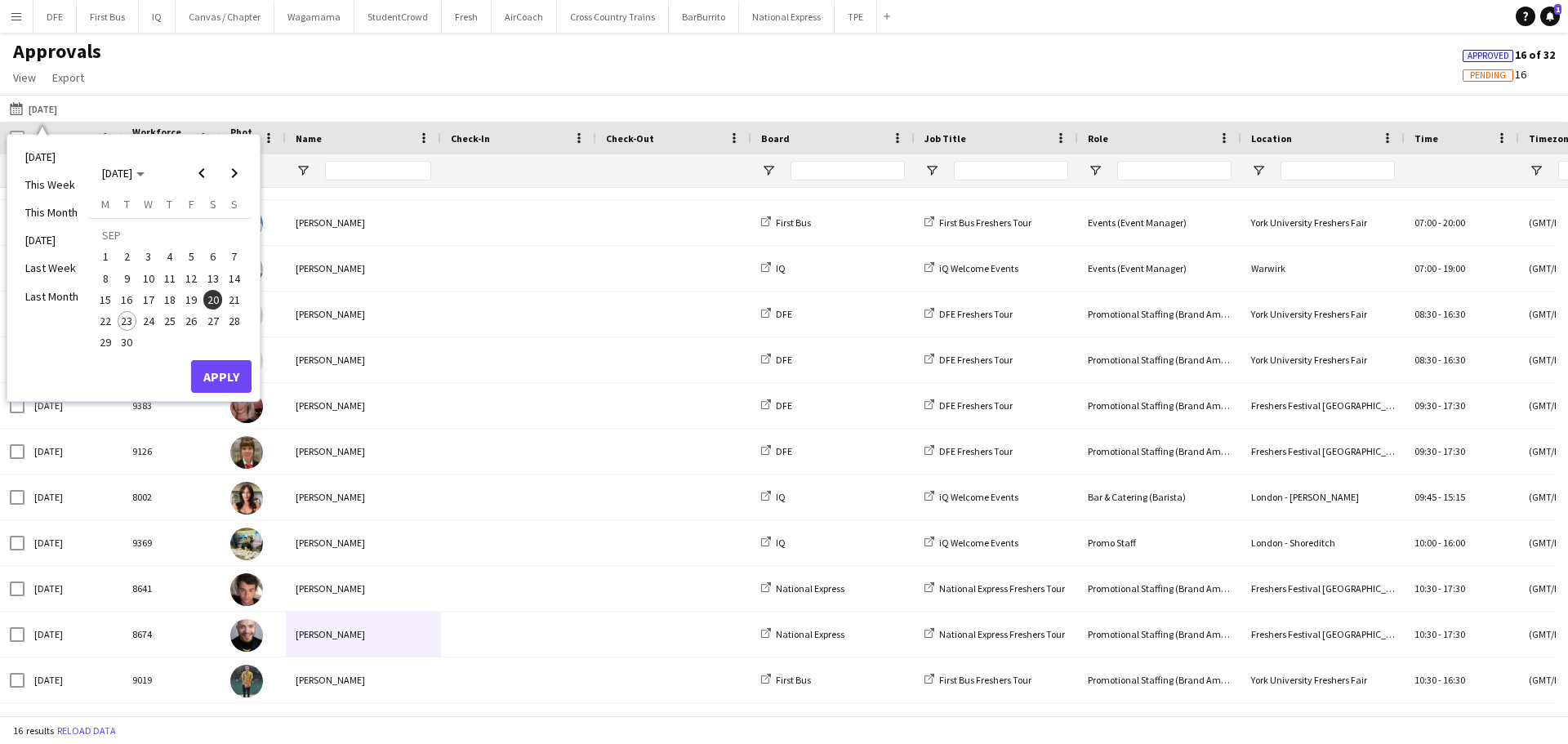
click at [107, 322] on span "22" at bounding box center [105, 321] width 19 height 19
click at [216, 373] on button "Apply" at bounding box center [221, 376] width 60 height 33
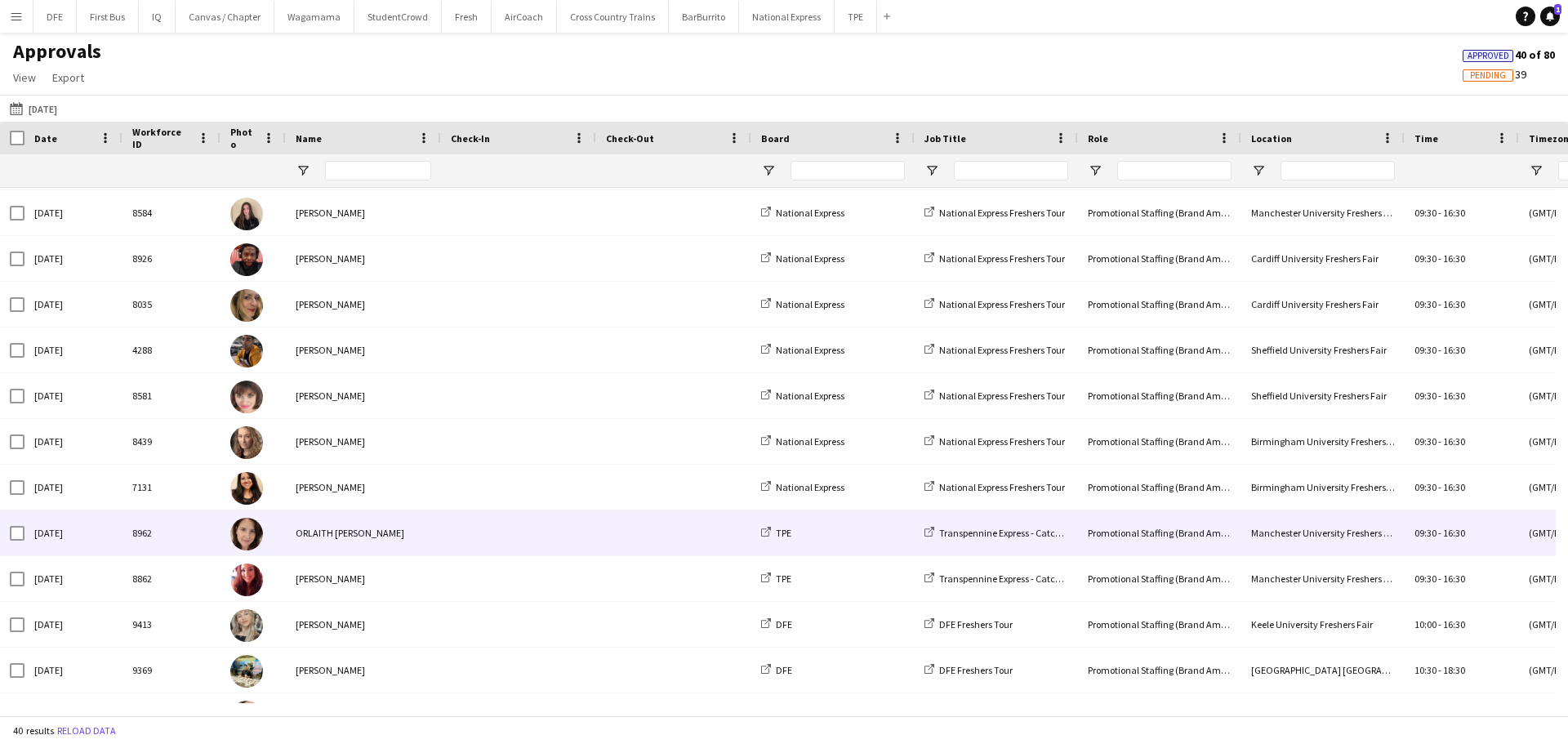
scroll to position [1314, 0]
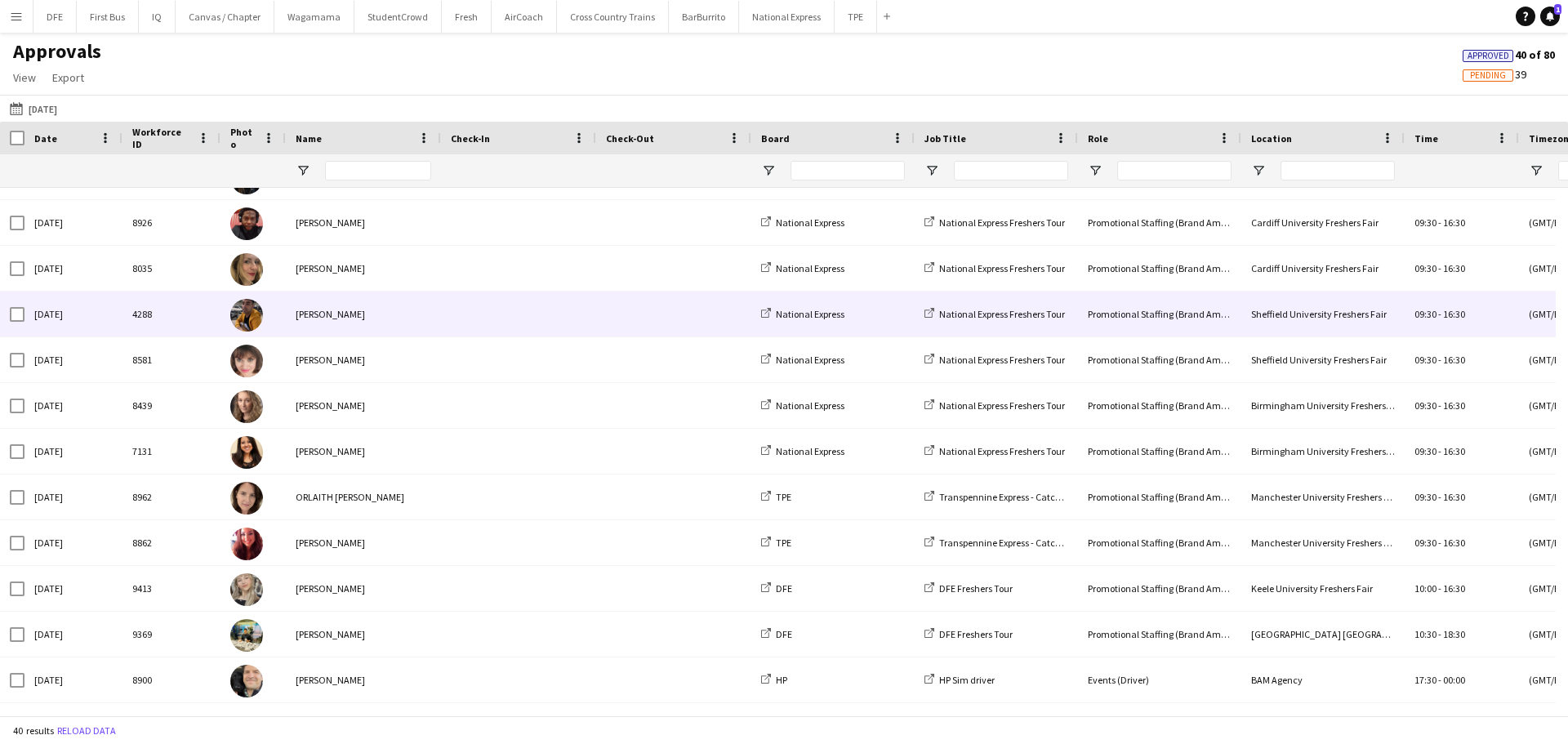
click at [328, 316] on div "Sean Porter" at bounding box center [363, 314] width 156 height 45
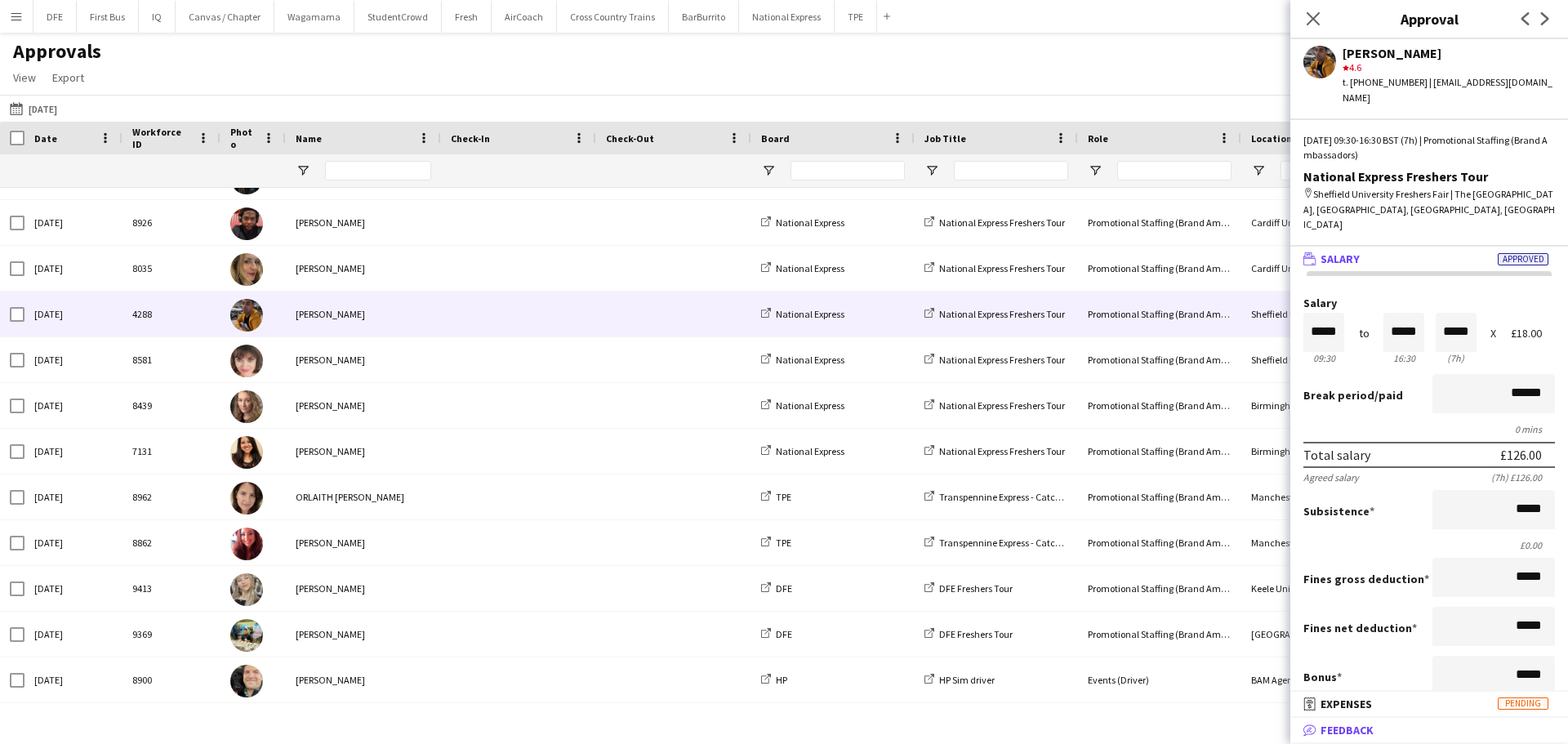
click at [1349, 733] on span "Feedback" at bounding box center [1347, 730] width 53 height 15
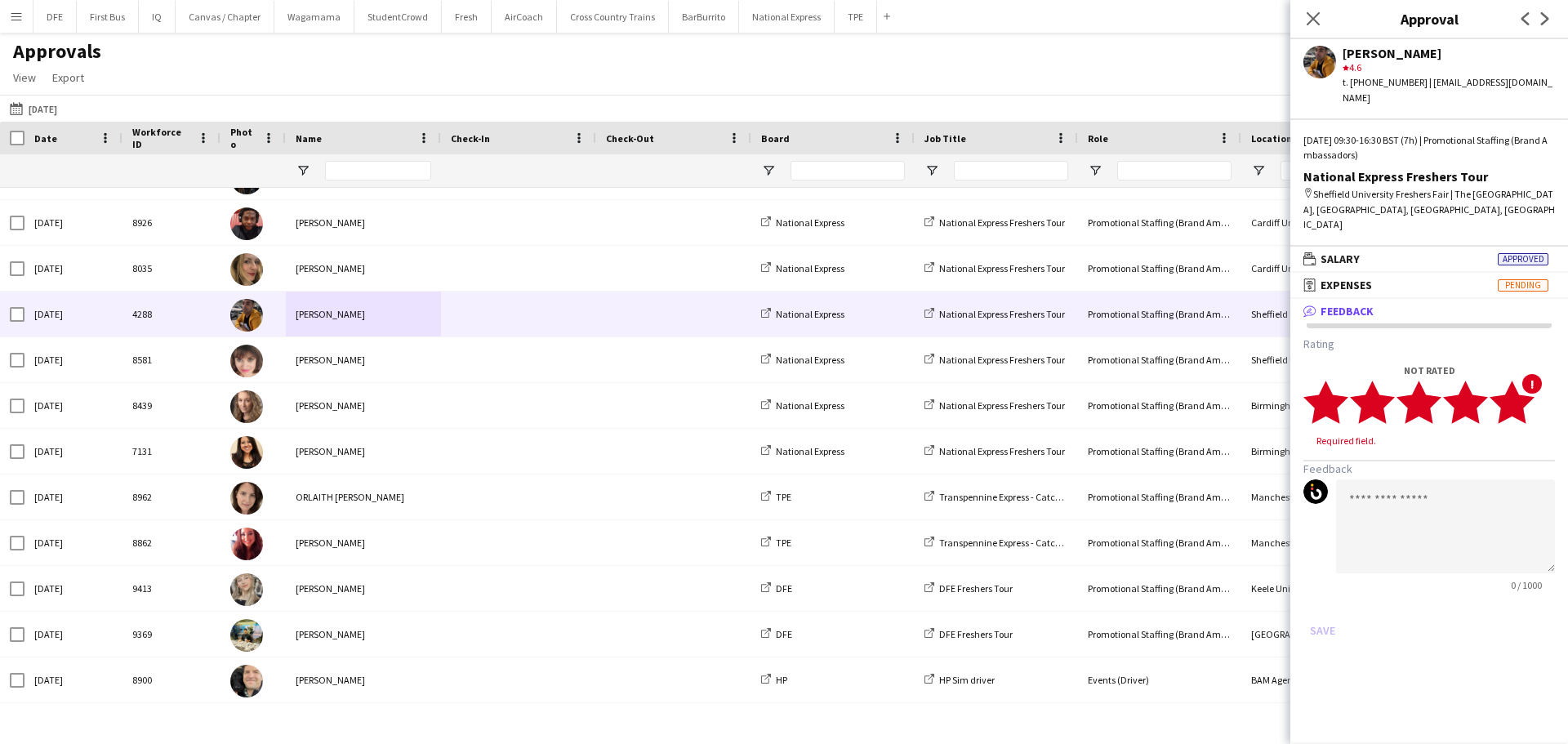
click at [1525, 380] on icon "star" at bounding box center [1511, 402] width 45 height 45
click at [1375, 464] on textarea at bounding box center [1446, 511] width 219 height 94
type textarea "**********"
click at [1315, 602] on button "Save" at bounding box center [1322, 615] width 38 height 27
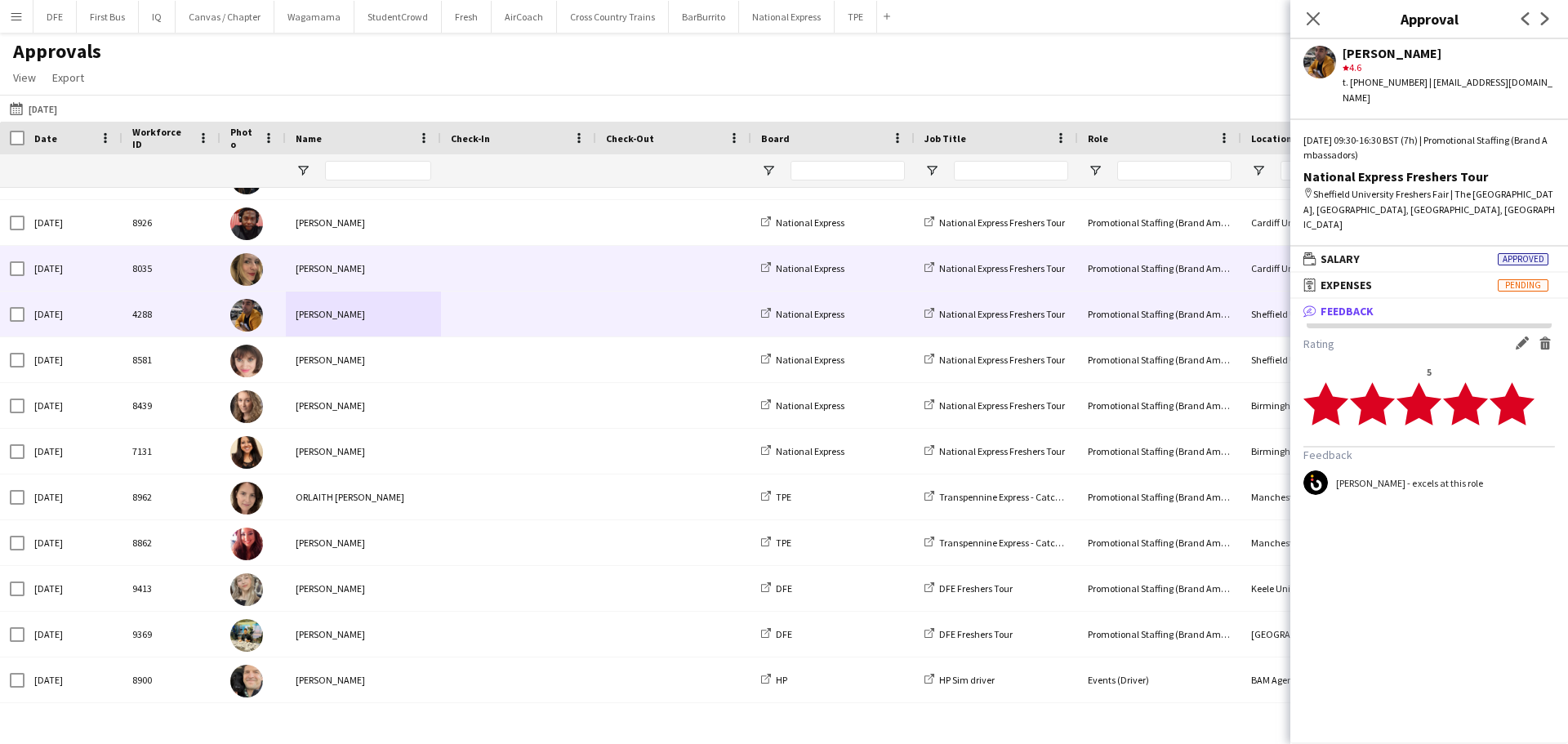
click at [303, 283] on div "Jane Scaife" at bounding box center [363, 268] width 156 height 45
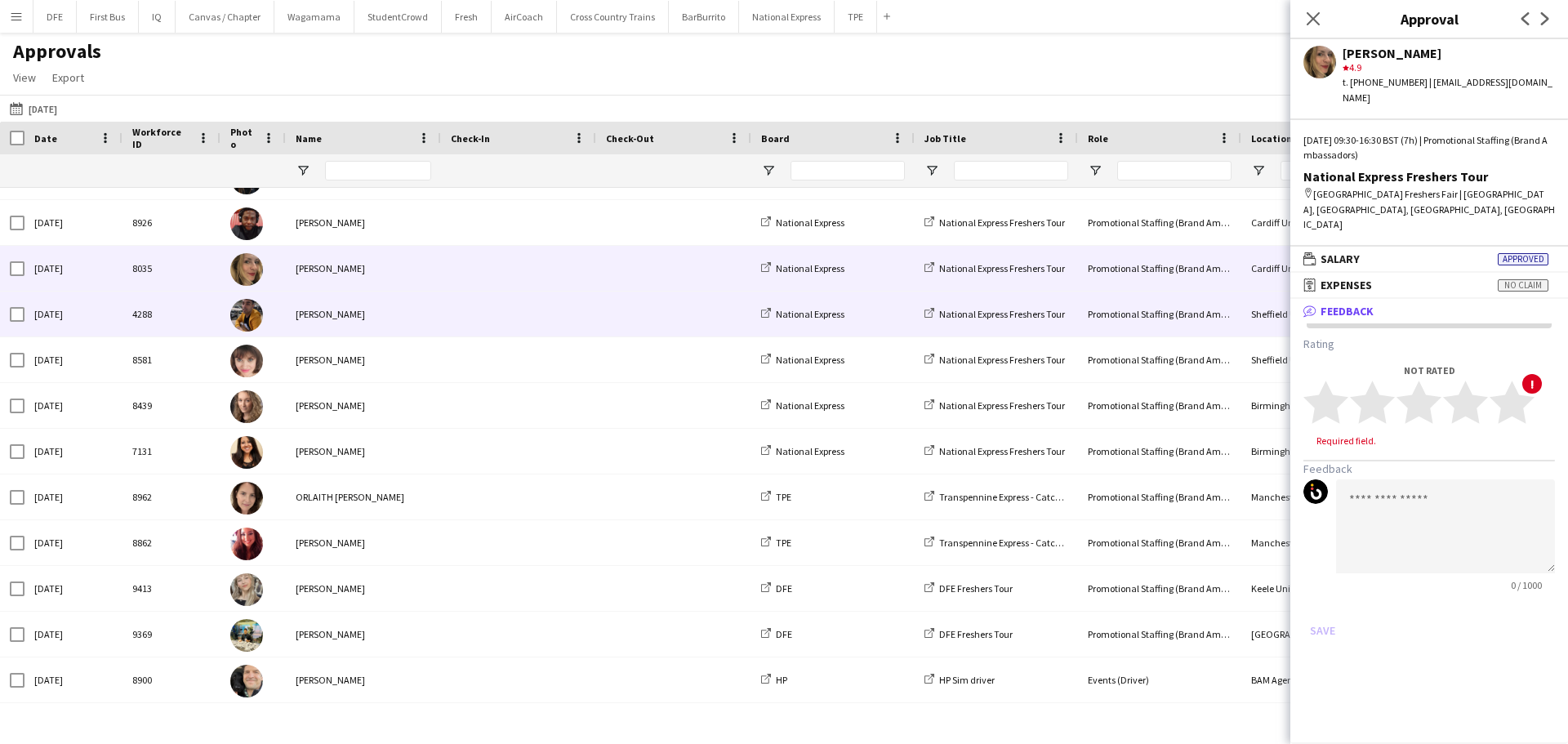
click at [304, 316] on div "Sean Porter" at bounding box center [363, 314] width 156 height 45
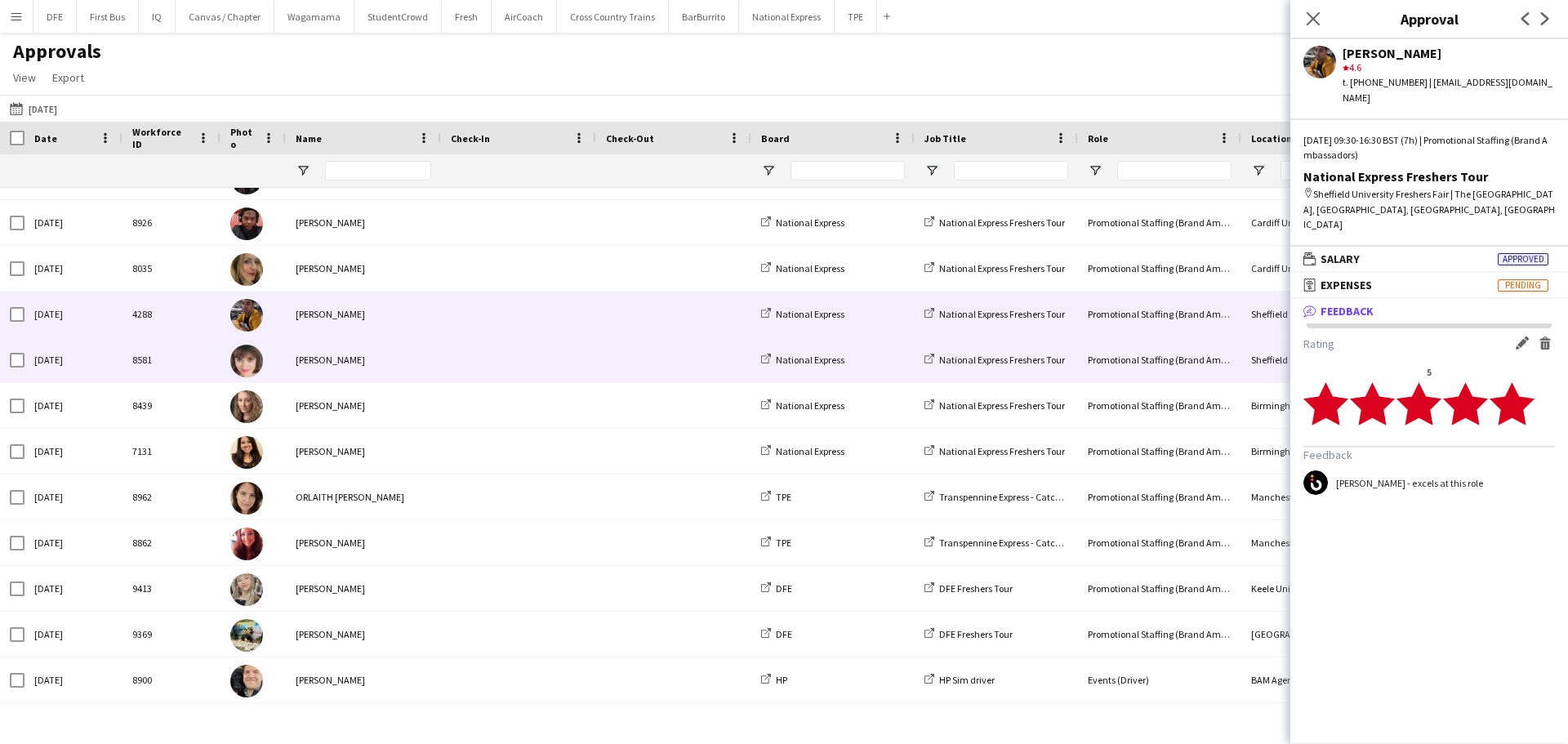
click at [320, 359] on div "Julia Sykala" at bounding box center [363, 360] width 156 height 45
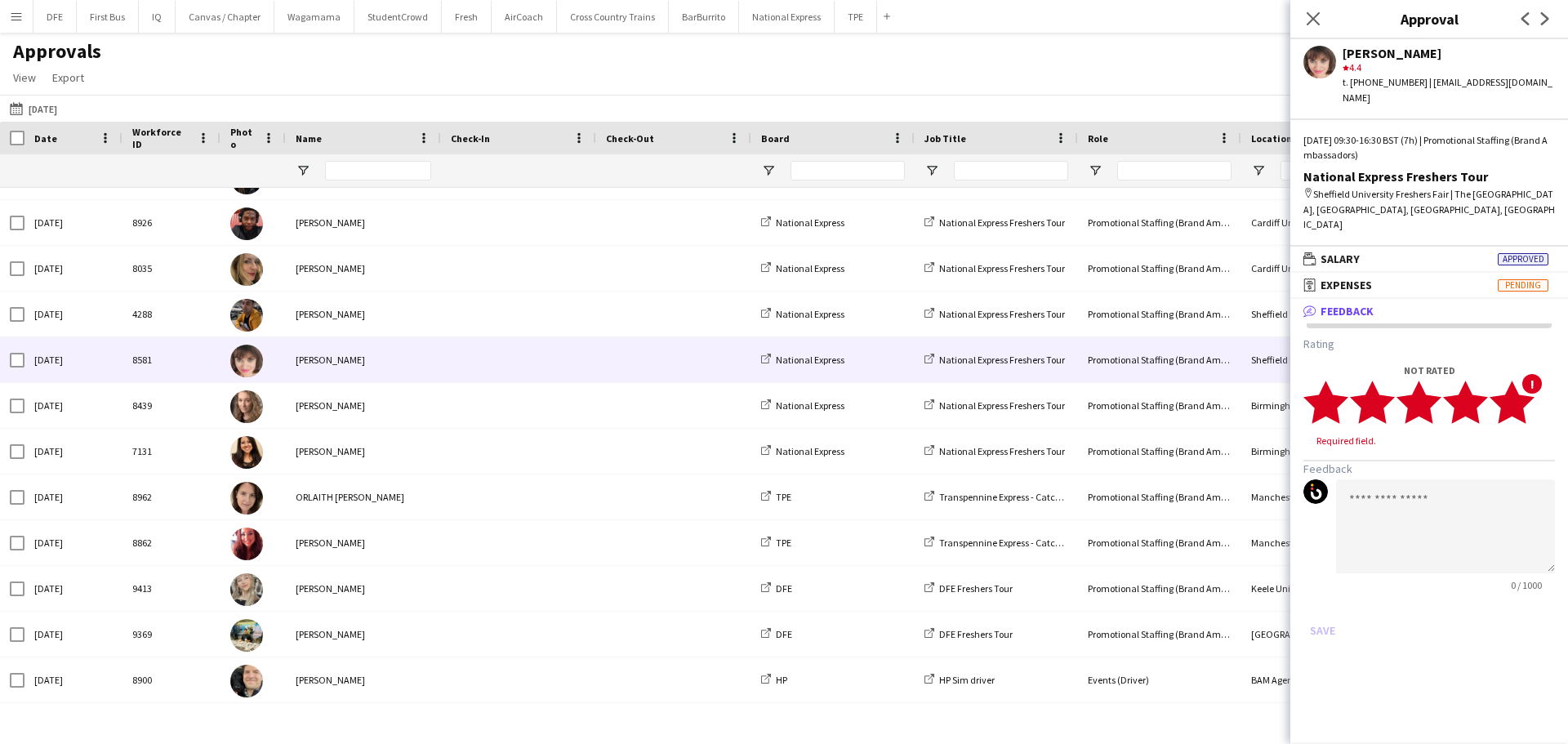
click at [1523, 382] on polygon at bounding box center [1511, 402] width 45 height 42
click at [1393, 475] on textarea at bounding box center [1446, 511] width 219 height 94
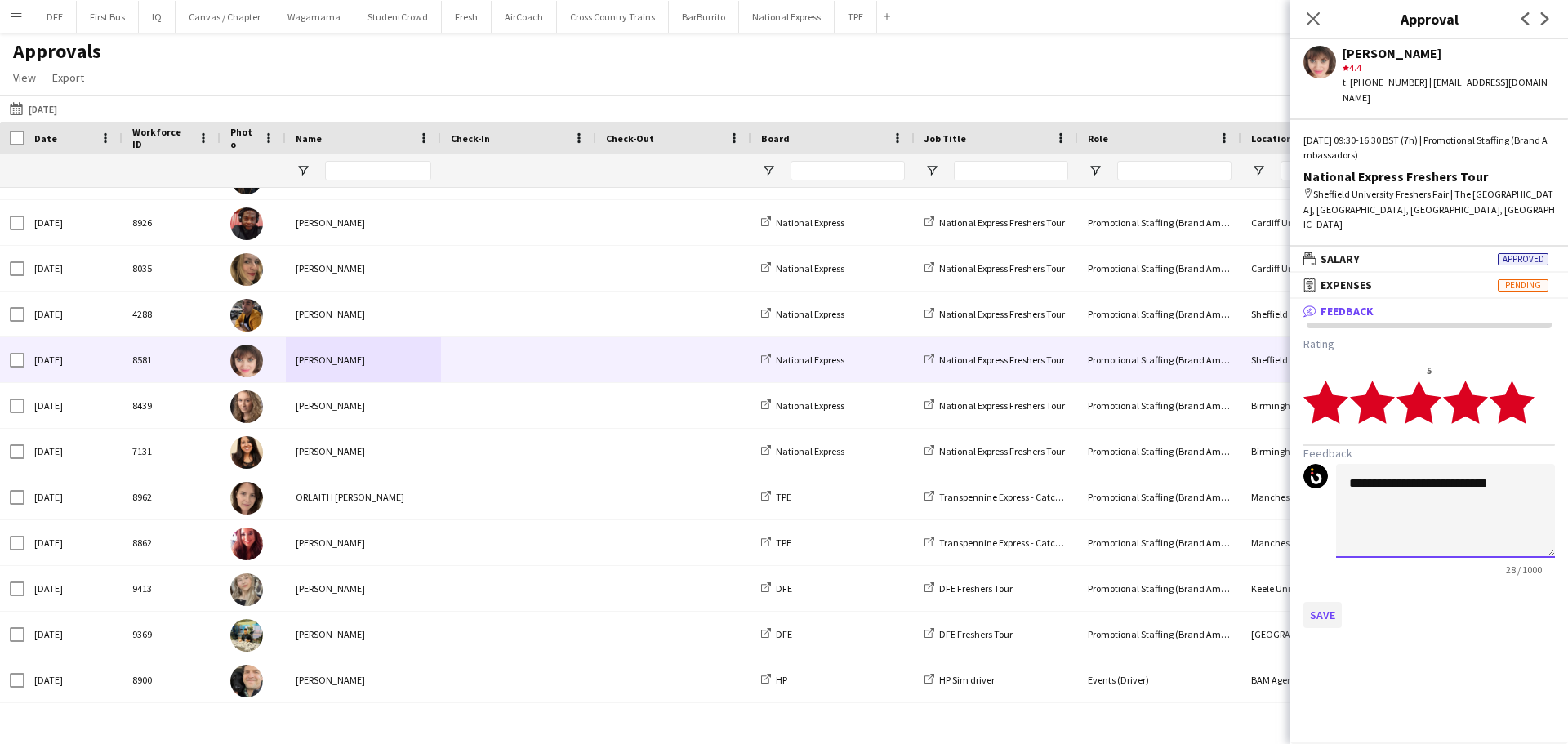
type textarea "**********"
click at [1322, 602] on button "Save" at bounding box center [1322, 615] width 38 height 27
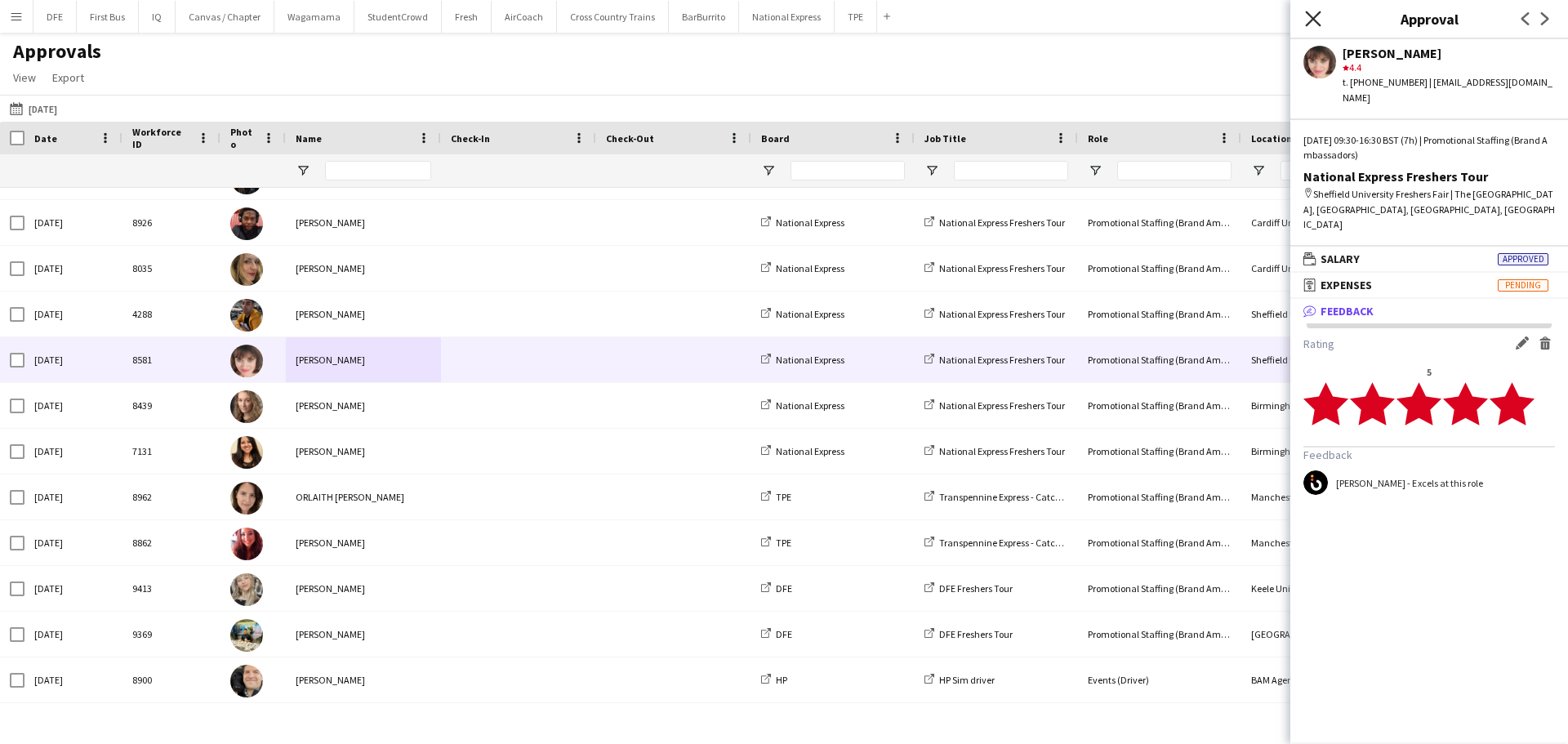
click at [1308, 19] on icon "Close pop-in" at bounding box center [1313, 19] width 16 height 16
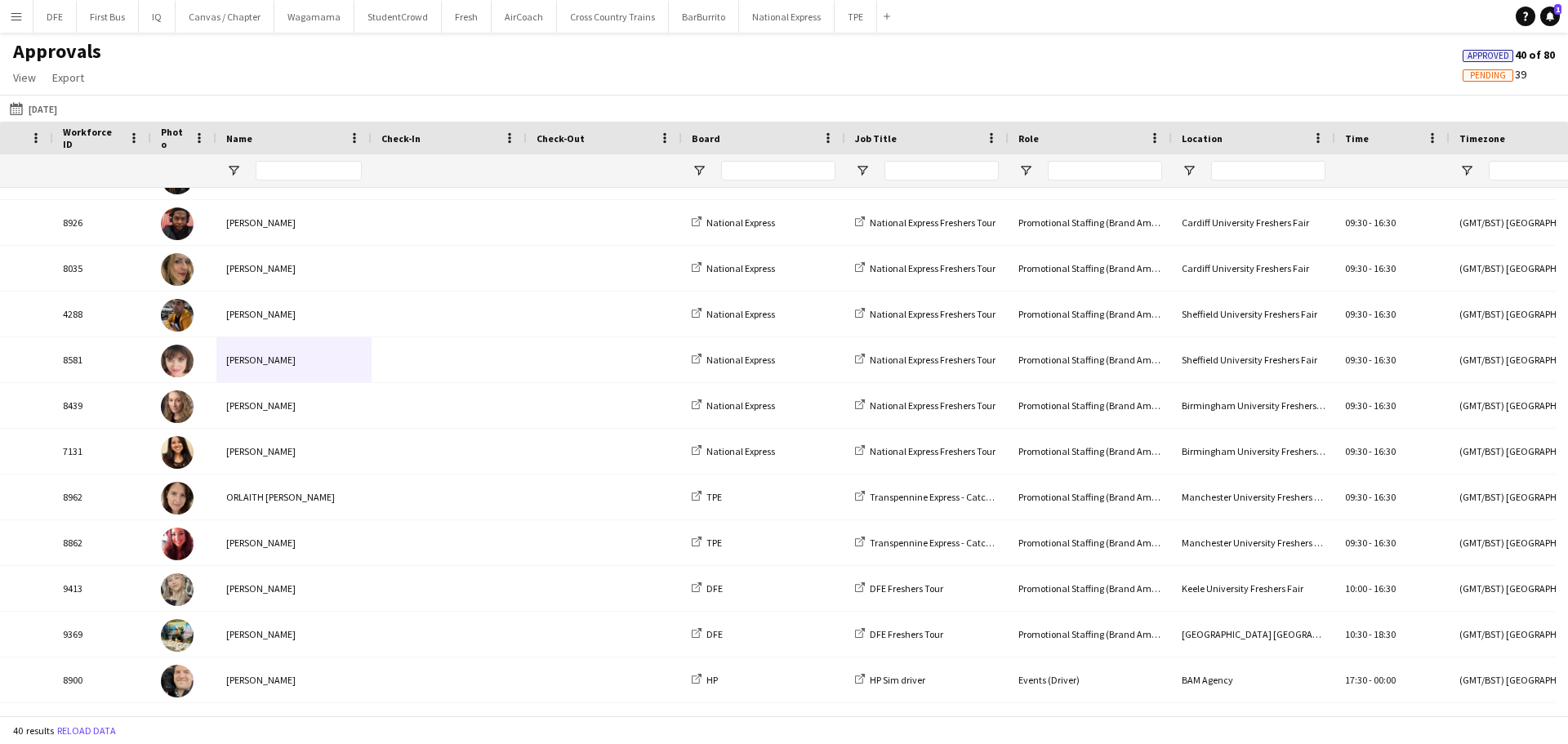
scroll to position [0, 146]
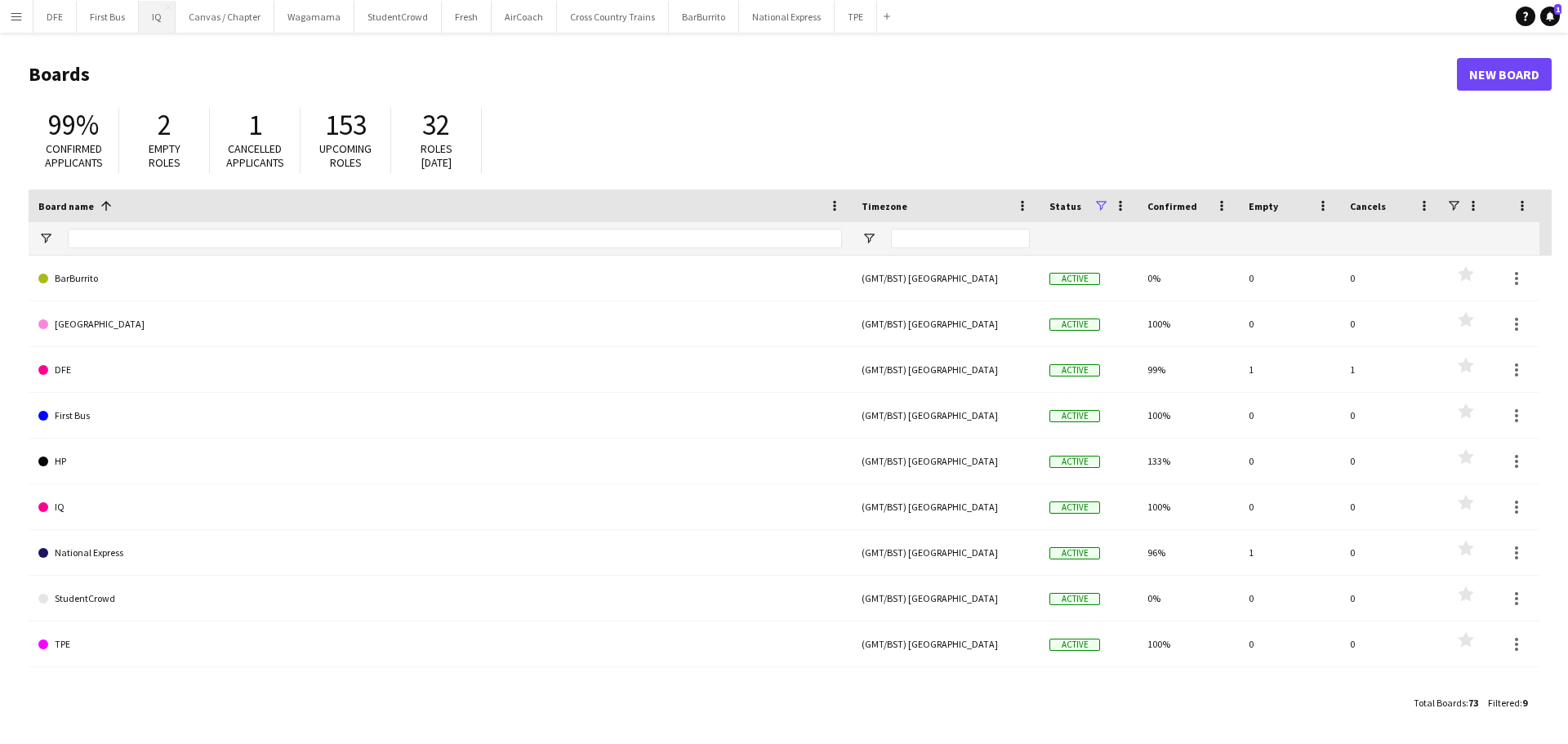
click at [160, 17] on button "IQ Close" at bounding box center [157, 17] width 37 height 32
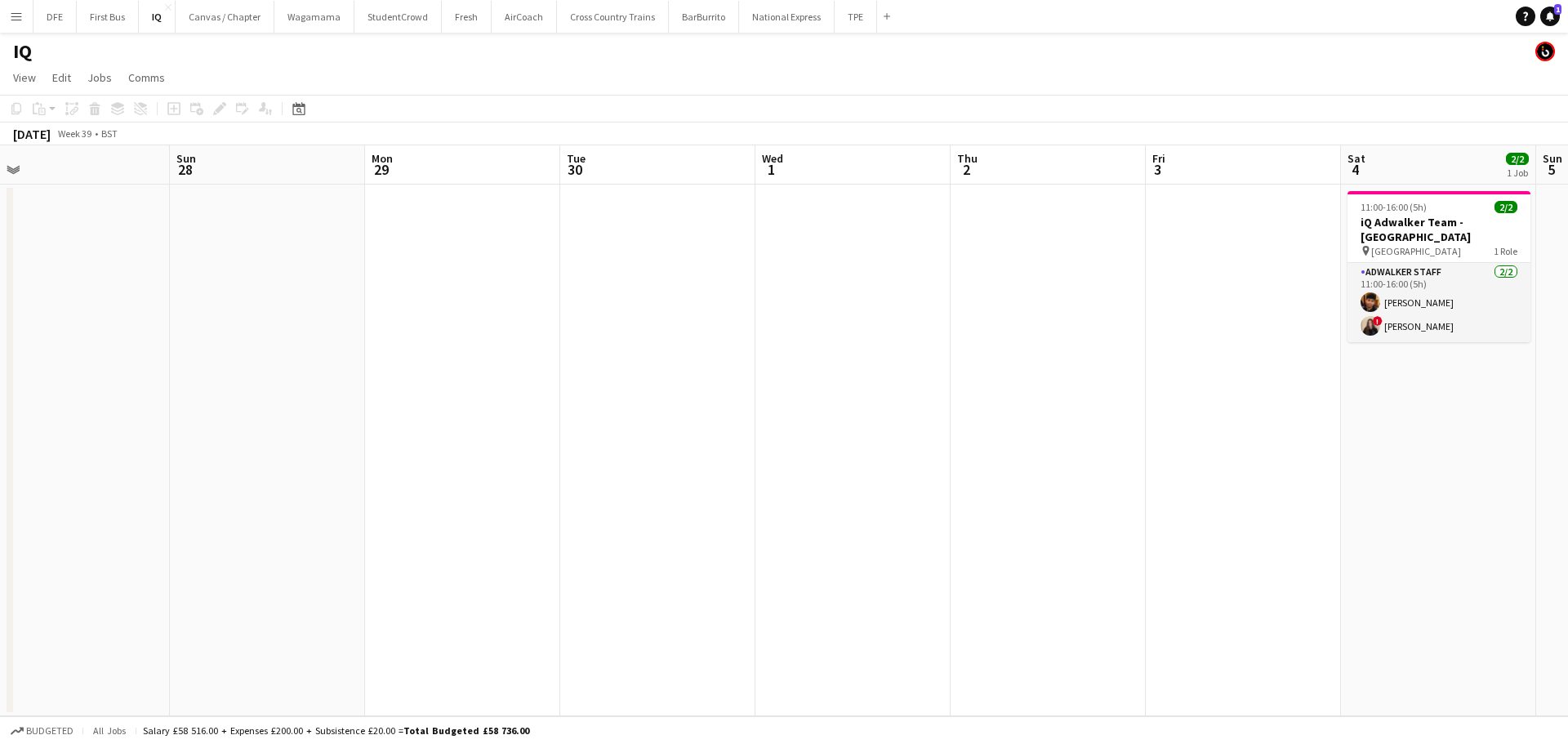
scroll to position [0, 618]
drag, startPoint x: 1054, startPoint y: 547, endPoint x: 274, endPoint y: 544, distance: 780.0
click at [274, 544] on app-calendar-viewport "Wed 24 Thu 25 Fri 26 Sat 27 Sun 28 Mon 29 Tue 30 Wed 1 Thu 2 Fri 3 Sat 4 2/2 1 …" at bounding box center [784, 430] width 1568 height 571
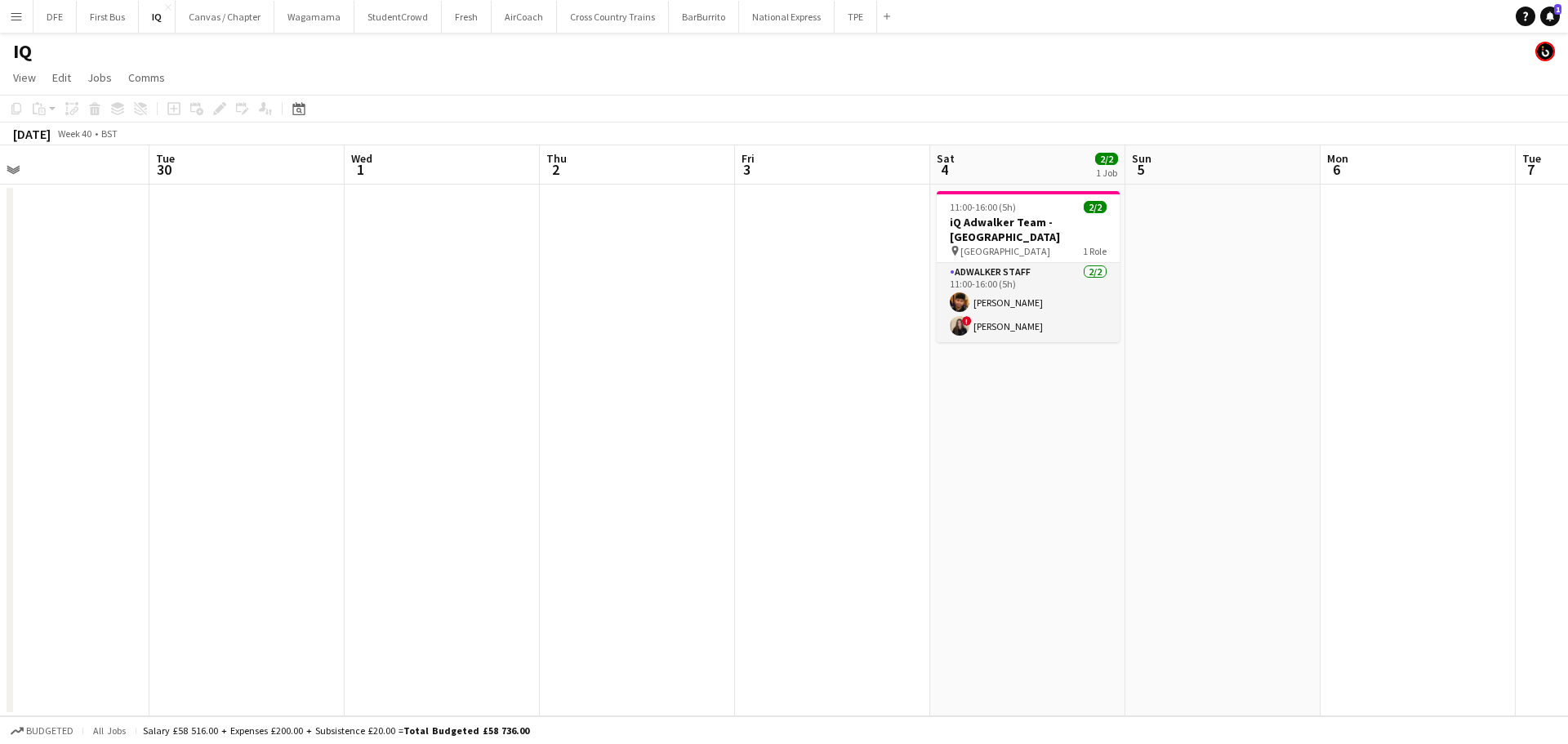
drag, startPoint x: 1066, startPoint y: 478, endPoint x: 693, endPoint y: 474, distance: 373.0
click at [693, 474] on app-calendar-viewport "Fri 26 Sat 27 Sun 28 Mon 29 Tue 30 Wed 1 Thu 2 Fri 3 Sat 4 2/2 1 Job Sun 5 Mon …" at bounding box center [784, 430] width 1568 height 571
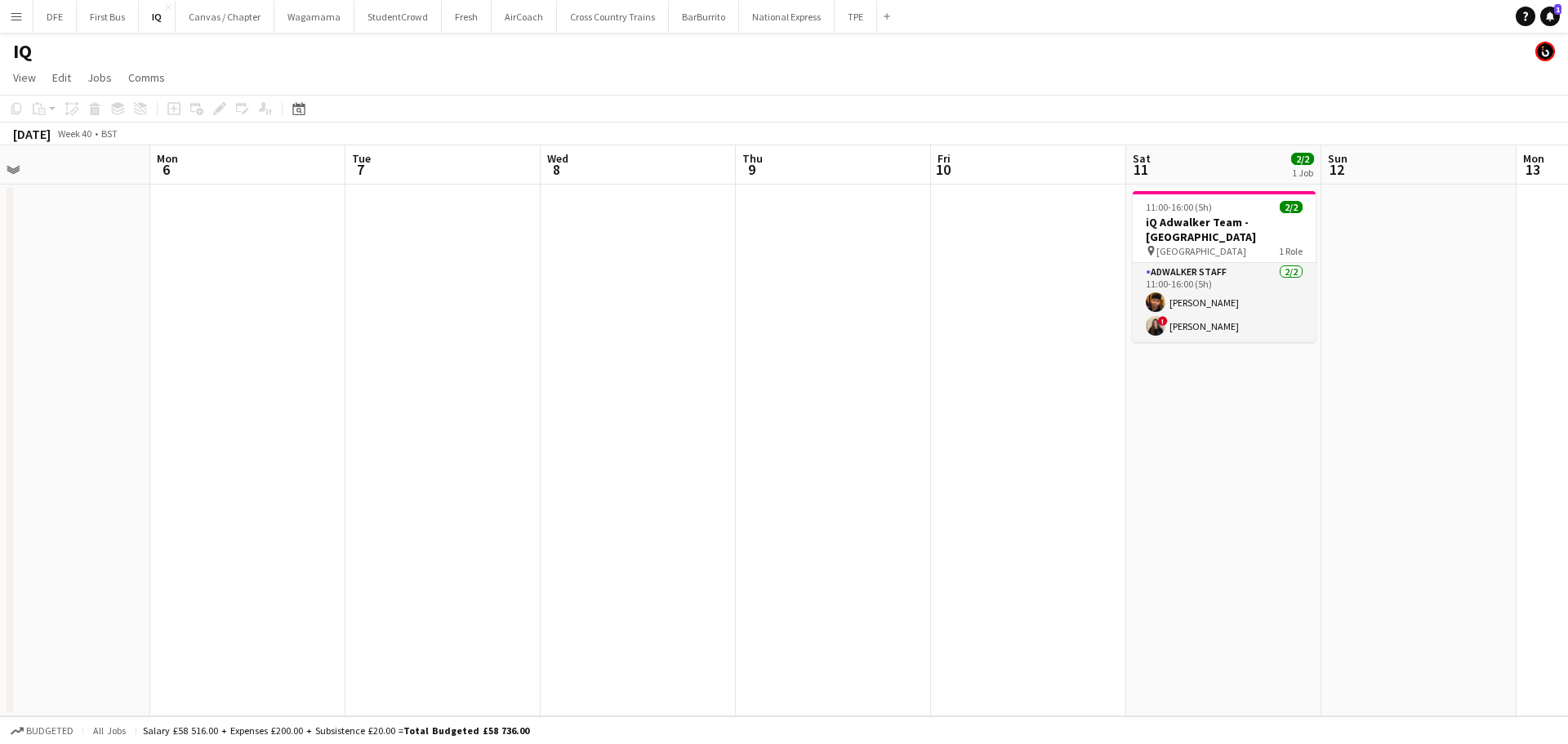
scroll to position [0, 606]
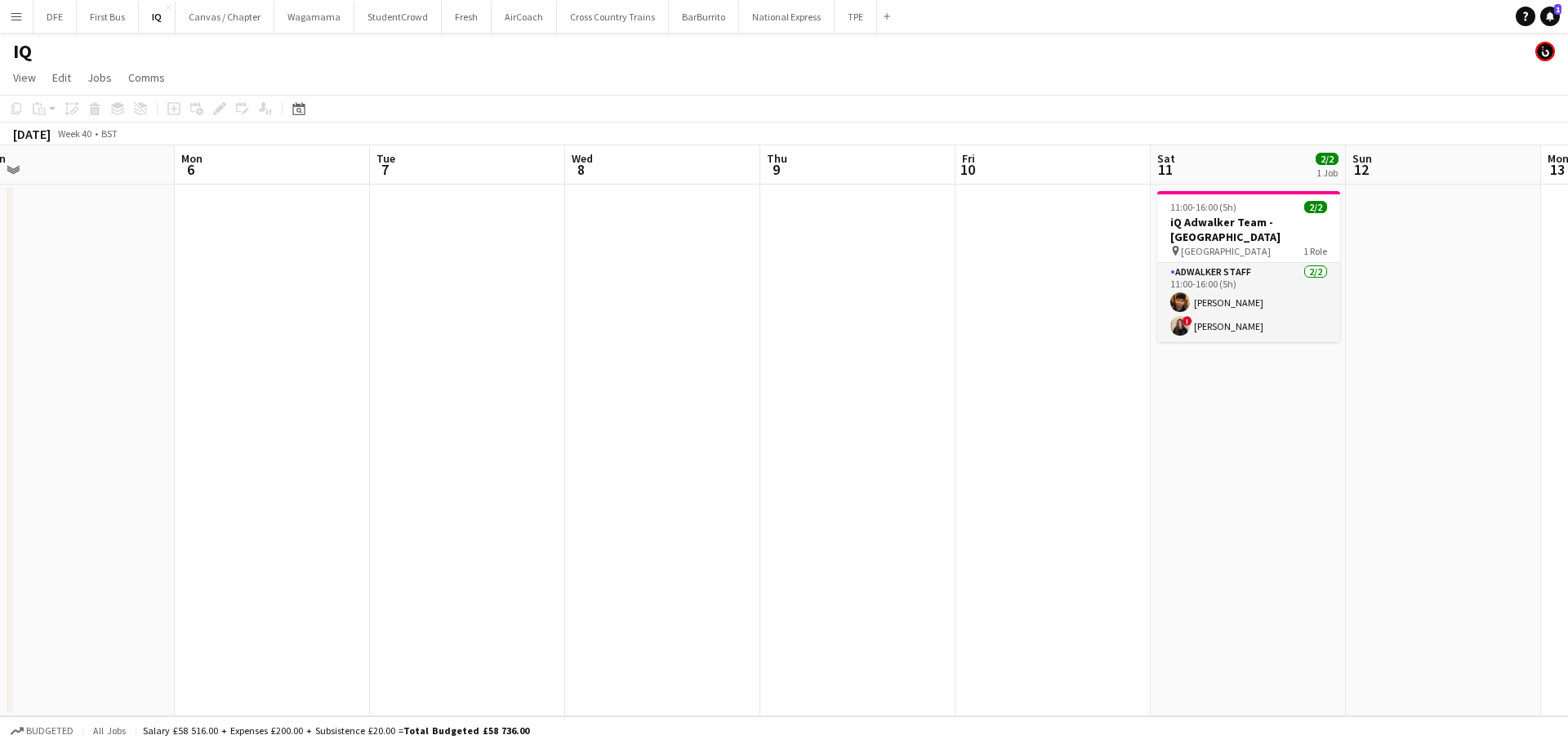
drag, startPoint x: 1206, startPoint y: 361, endPoint x: 95, endPoint y: 377, distance: 1111.1
click at [95, 377] on app-calendar-viewport "Thu 2 Fri 3 Sat 4 2/2 1 Job Sun 5 Mon 6 Tue 7 Wed 8 Thu 9 Fri 10 Sat 11 2/2 1 J…" at bounding box center [784, 430] width 1568 height 571
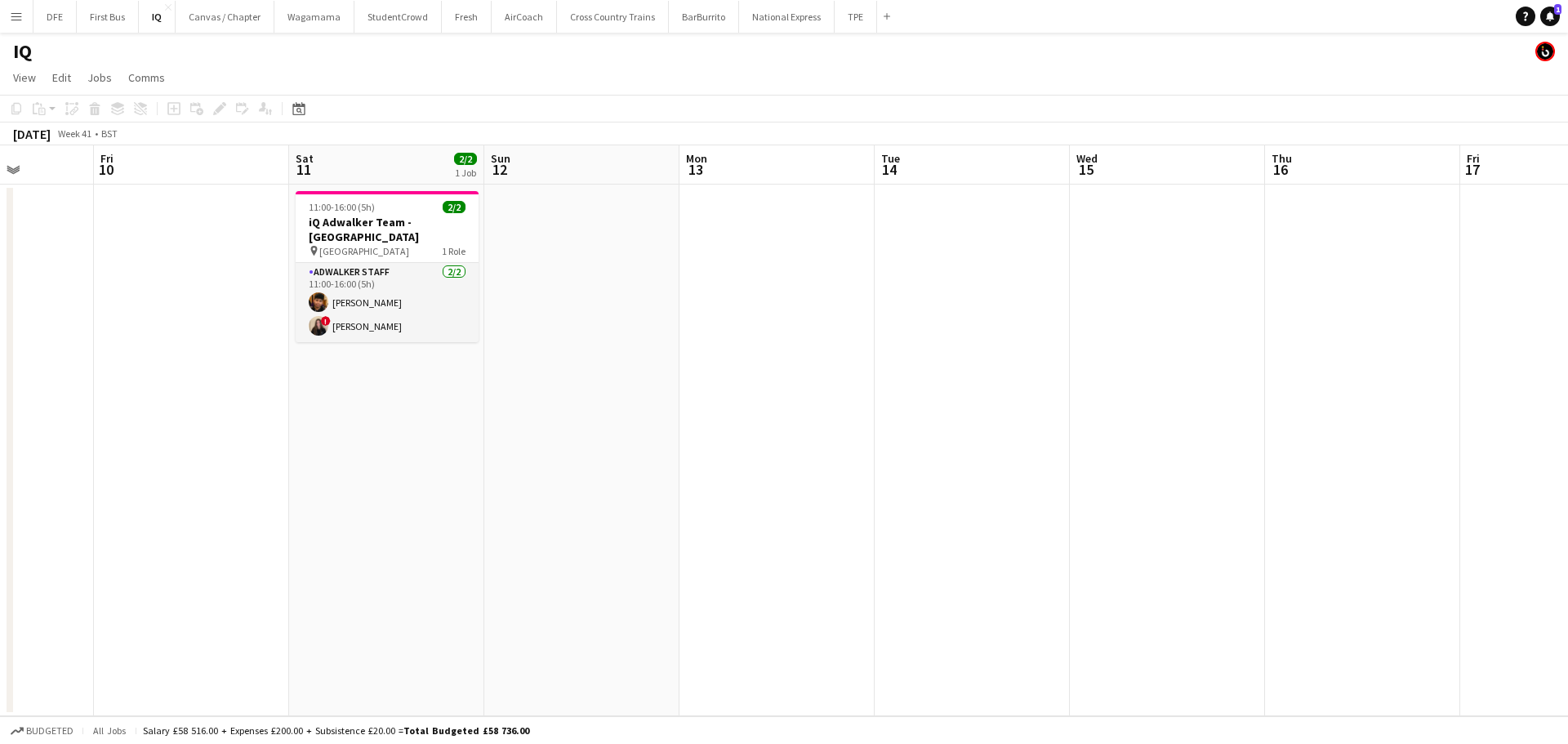
drag, startPoint x: 1235, startPoint y: 480, endPoint x: 334, endPoint y: 483, distance: 901.0
click at [334, 483] on app-calendar-viewport "Tue 7 Wed 8 Thu 9 Fri 10 Sat 11 2/2 1 Job Sun 12 Mon 13 Tue 14 Wed 15 Thu 16 Fr…" at bounding box center [784, 430] width 1568 height 571
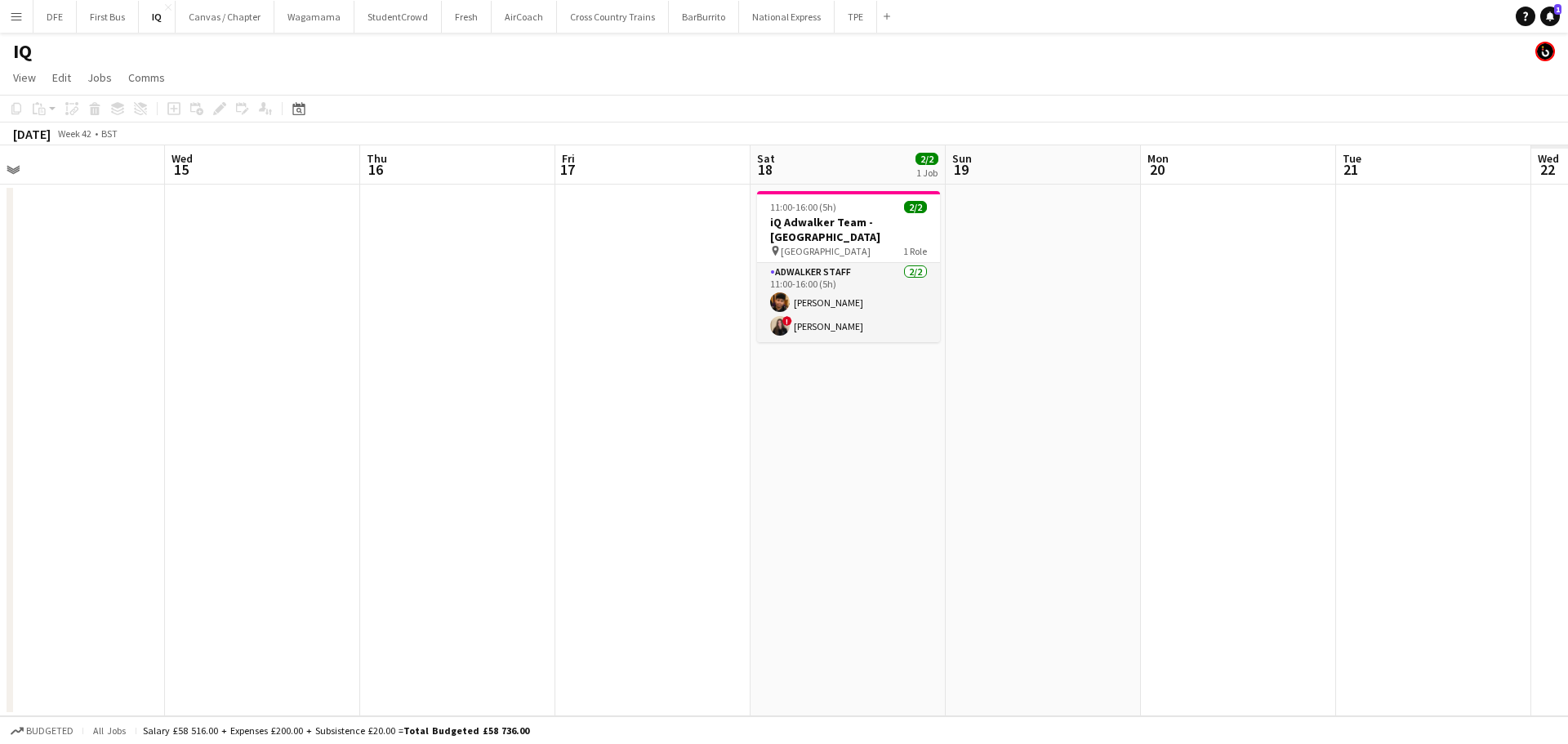
drag, startPoint x: 532, startPoint y: 459, endPoint x: 620, endPoint y: 460, distance: 88.0
click at [376, 448] on app-calendar-viewport "Sat 11 2/2 1 Job Sun 12 Mon 13 Tue 14 Wed 15 Thu 16 Fri 17 Sat 18 2/2 1 Job Sun…" at bounding box center [784, 430] width 1568 height 571
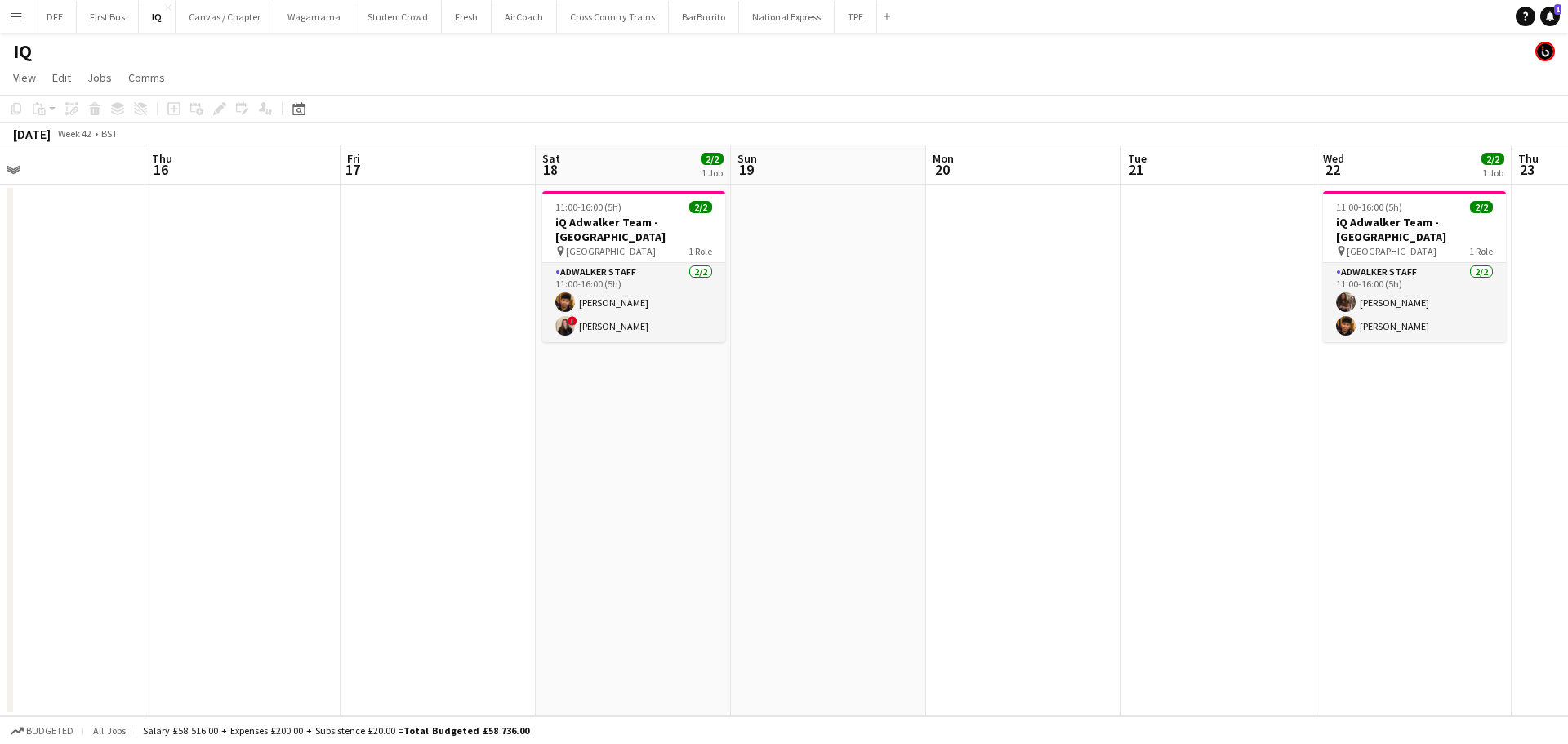
scroll to position [0, 605]
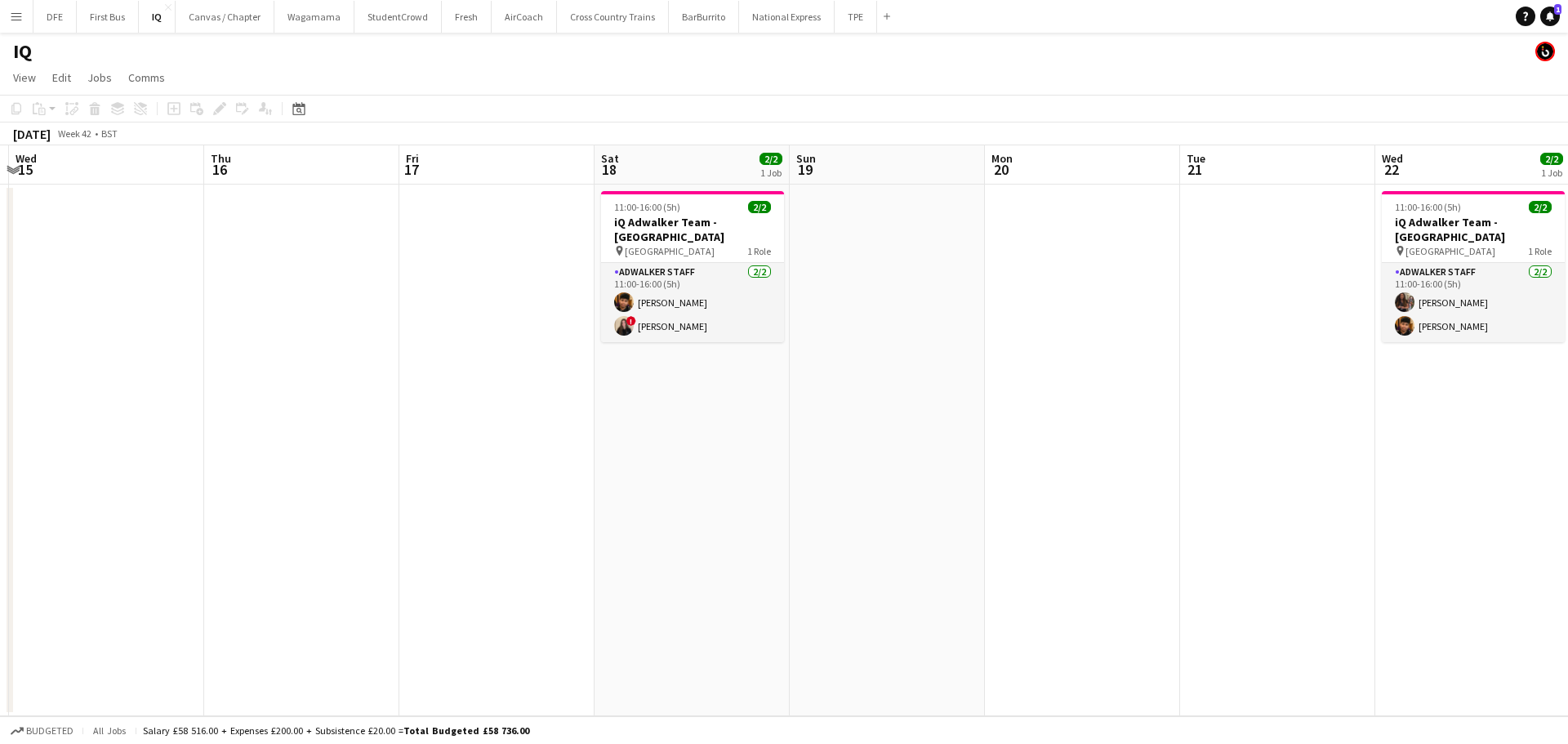
drag, startPoint x: 1310, startPoint y: 452, endPoint x: 770, endPoint y: 428, distance: 540.5
click at [336, 407] on app-calendar-viewport "Sun 12 Mon 13 Tue 14 Wed 15 Thu 16 Fri 17 Sat 18 2/2 1 Job Sun 19 Mon 20 Tue 21…" at bounding box center [784, 430] width 1568 height 571
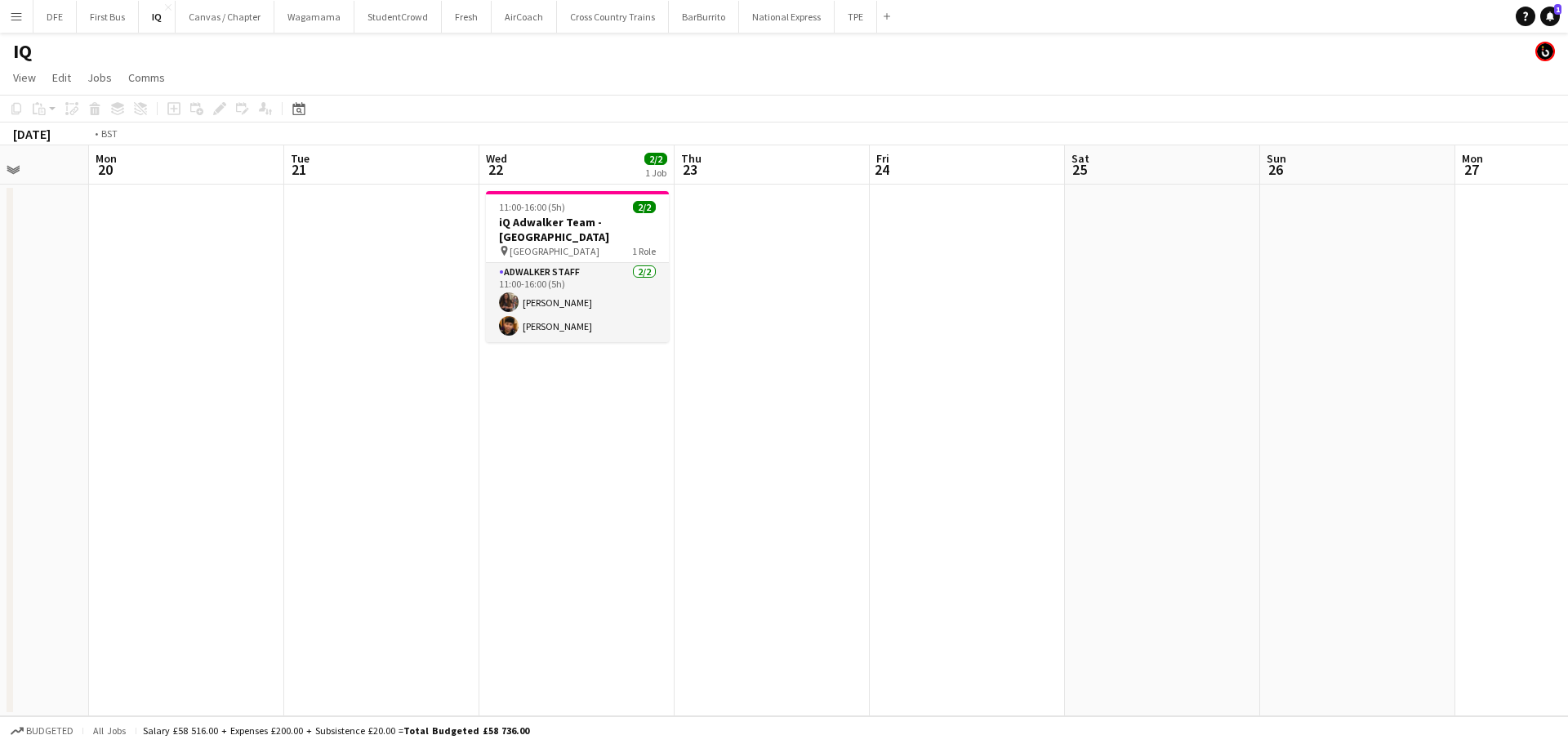
drag, startPoint x: 1396, startPoint y: 421, endPoint x: 453, endPoint y: 414, distance: 943.0
click at [453, 414] on app-calendar-viewport "Fri 17 Sat 18 2/2 1 Job Sun 19 Mon 20 Tue 21 Wed 22 2/2 1 Job Thu 23 Fri 24 Sat…" at bounding box center [784, 430] width 1568 height 571
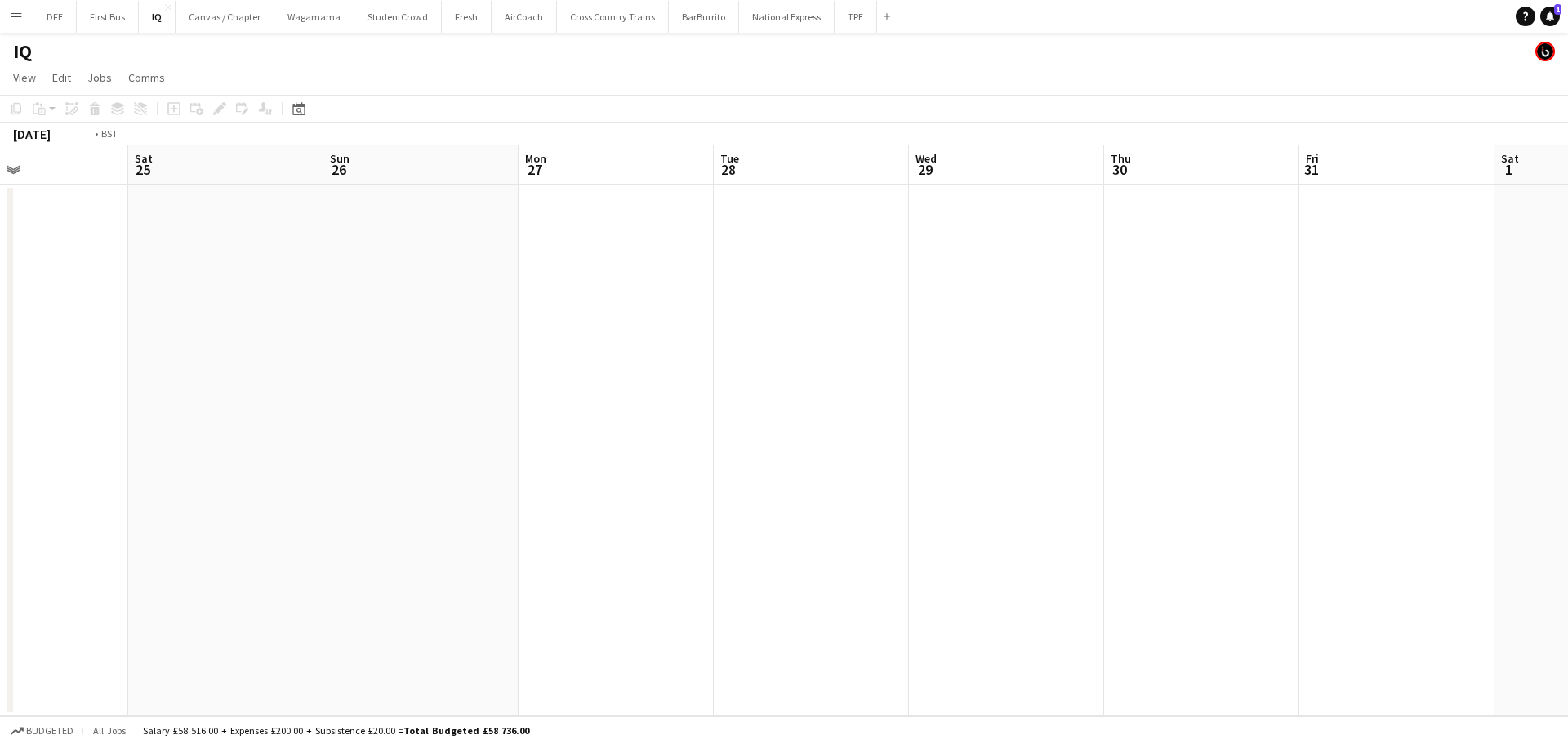
drag, startPoint x: 1252, startPoint y: 388, endPoint x: 209, endPoint y: 360, distance: 1043.4
click at [209, 360] on app-calendar-viewport "Tue 21 Wed 22 2/2 1 Job Thu 23 Fri 24 Sat 25 Sun 26 Mon 27 Tue 28 Wed 29 Thu 30…" at bounding box center [784, 430] width 1568 height 571
drag, startPoint x: 1153, startPoint y: 391, endPoint x: 739, endPoint y: 406, distance: 414.3
click at [209, 362] on app-calendar-viewport "Sat 1 Sun 2 Mon 3 Tue 4 Wed 5 Thu 6 Fri 7 Sat 8 Sun 9 Mon 10 Tue 11 Wed 12 Thu …" at bounding box center [784, 430] width 1568 height 571
drag, startPoint x: 1162, startPoint y: 437, endPoint x: 362, endPoint y: 394, distance: 801.2
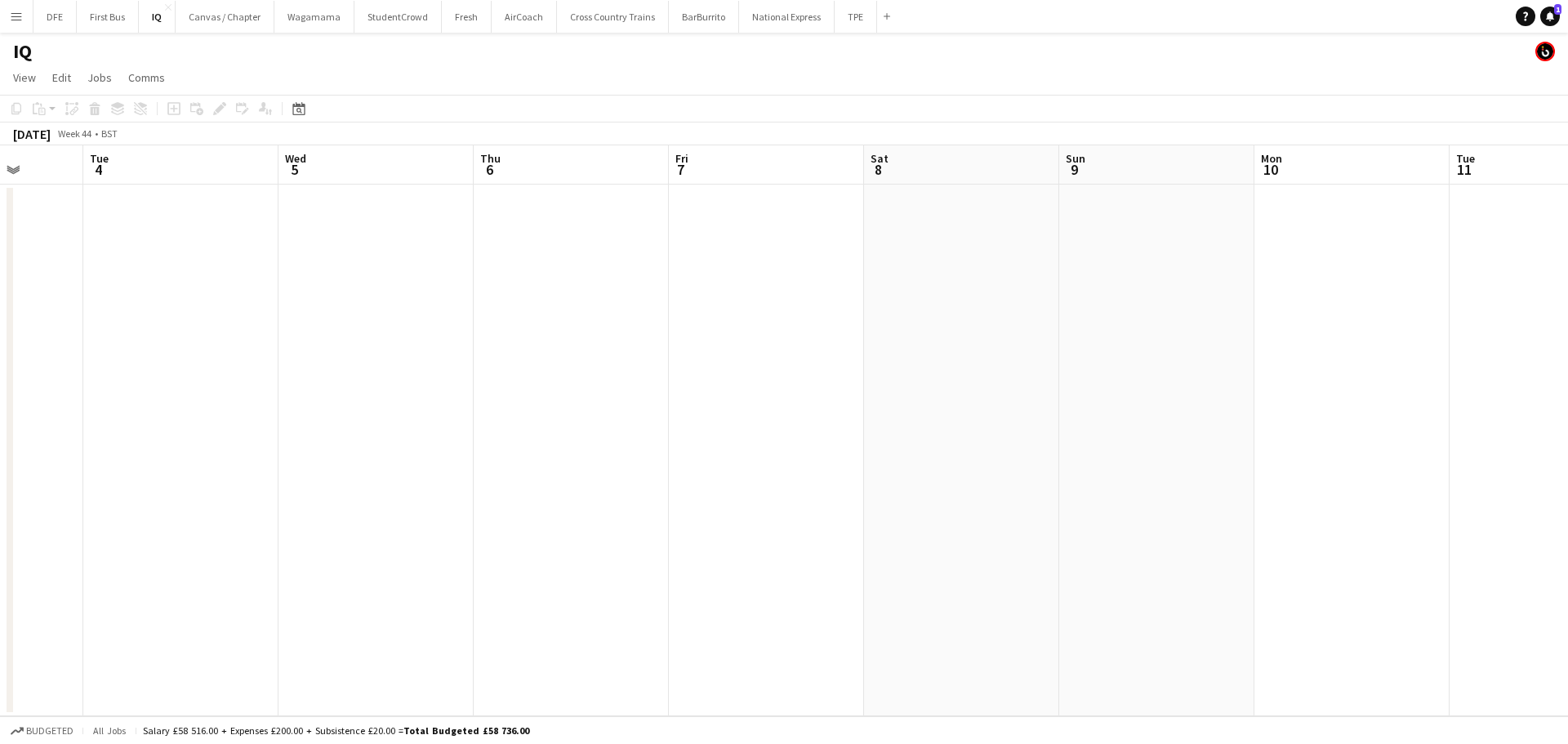
click at [362, 394] on app-calendar-viewport "Sat 1 Sun 2 Mon 3 Tue 4 Wed 5 Thu 6 Fri 7 Sat 8 Sun 9 Mon 10 Tue 11 Wed 12 Thu …" at bounding box center [784, 430] width 1568 height 571
drag, startPoint x: 1166, startPoint y: 434, endPoint x: 1252, endPoint y: 445, distance: 86.7
click at [683, 419] on app-calendar-viewport "Wed 5 Thu 6 Fri 7 Sat 8 Sun 9 Mon 10 Tue 11 Wed 12 Thu 13 Fri 14 Sat 15 Sun 16 …" at bounding box center [784, 430] width 1568 height 571
drag, startPoint x: 990, startPoint y: 405, endPoint x: 743, endPoint y: 391, distance: 247.4
click at [739, 391] on app-calendar-viewport "Sat 8 Sun 9 Mon 10 Tue 11 Wed 12 Thu 13 Fri 14 Sat 15 Sun 16 Mon 17 Tue 18 Wed …" at bounding box center [784, 430] width 1568 height 571
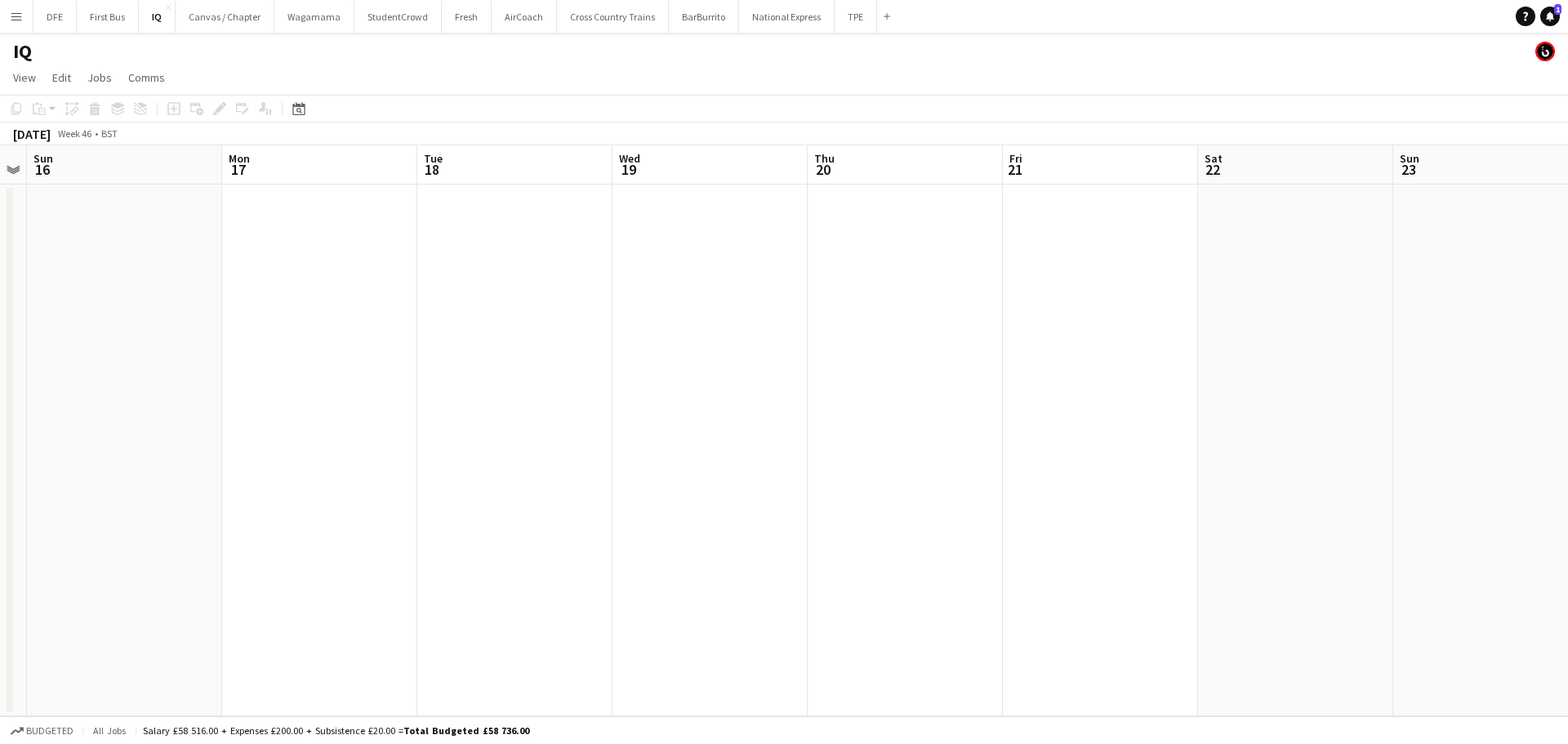
drag, startPoint x: 1267, startPoint y: 416, endPoint x: 719, endPoint y: 370, distance: 549.9
click at [707, 385] on app-calendar-viewport "Thu 13 Fri 14 Sat 15 Sun 16 Mon 17 Tue 18 Wed 19 Thu 20 Fri 21 Sat 22 Sun 23 Mo…" at bounding box center [784, 430] width 1568 height 571
